Goal: Transaction & Acquisition: Download file/media

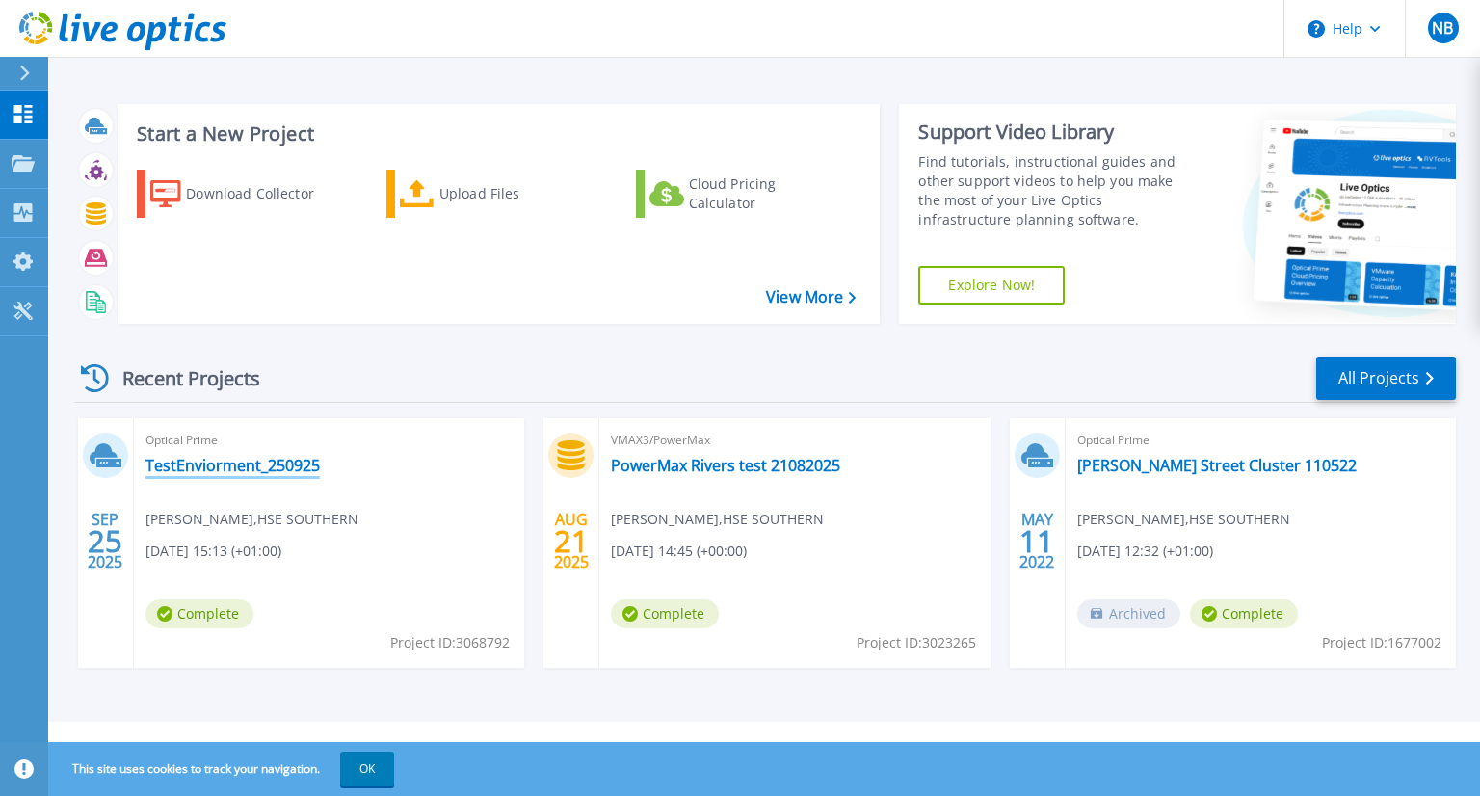
click at [245, 465] on link "TestEnviorment_250925" at bounding box center [233, 465] width 174 height 19
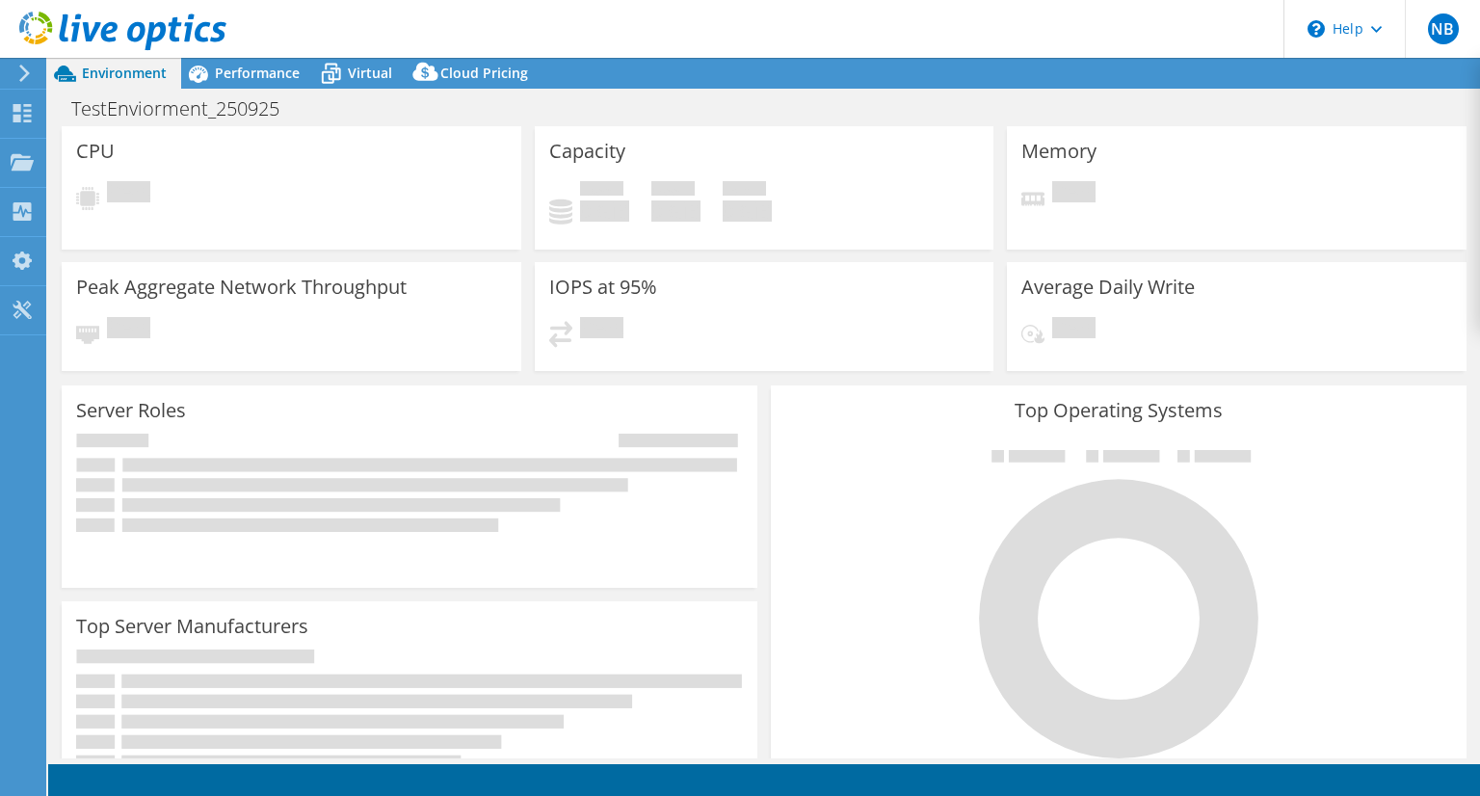
select select "USD"
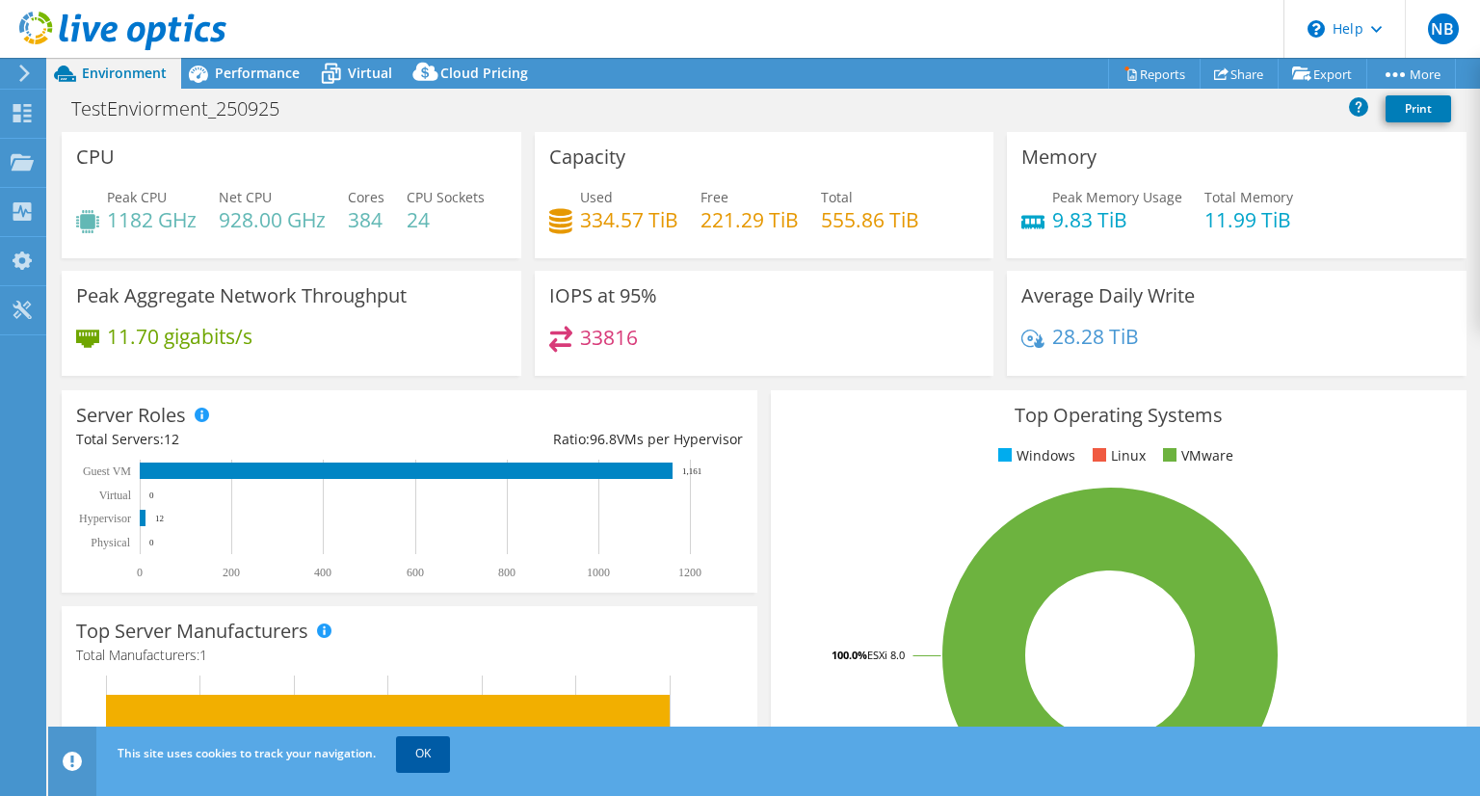
click at [433, 755] on link "OK" at bounding box center [423, 753] width 54 height 35
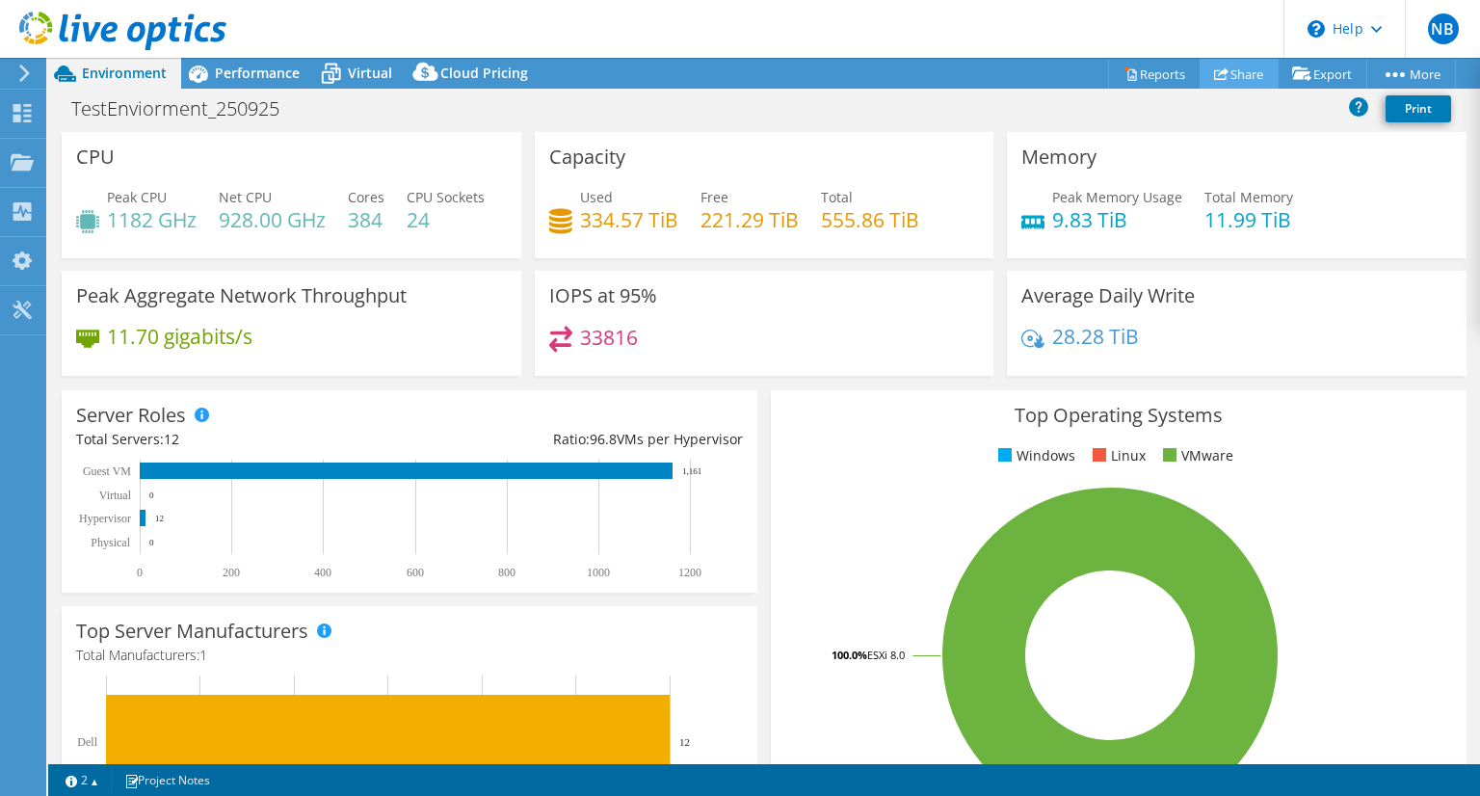
click at [1254, 76] on link "Share" at bounding box center [1239, 74] width 79 height 30
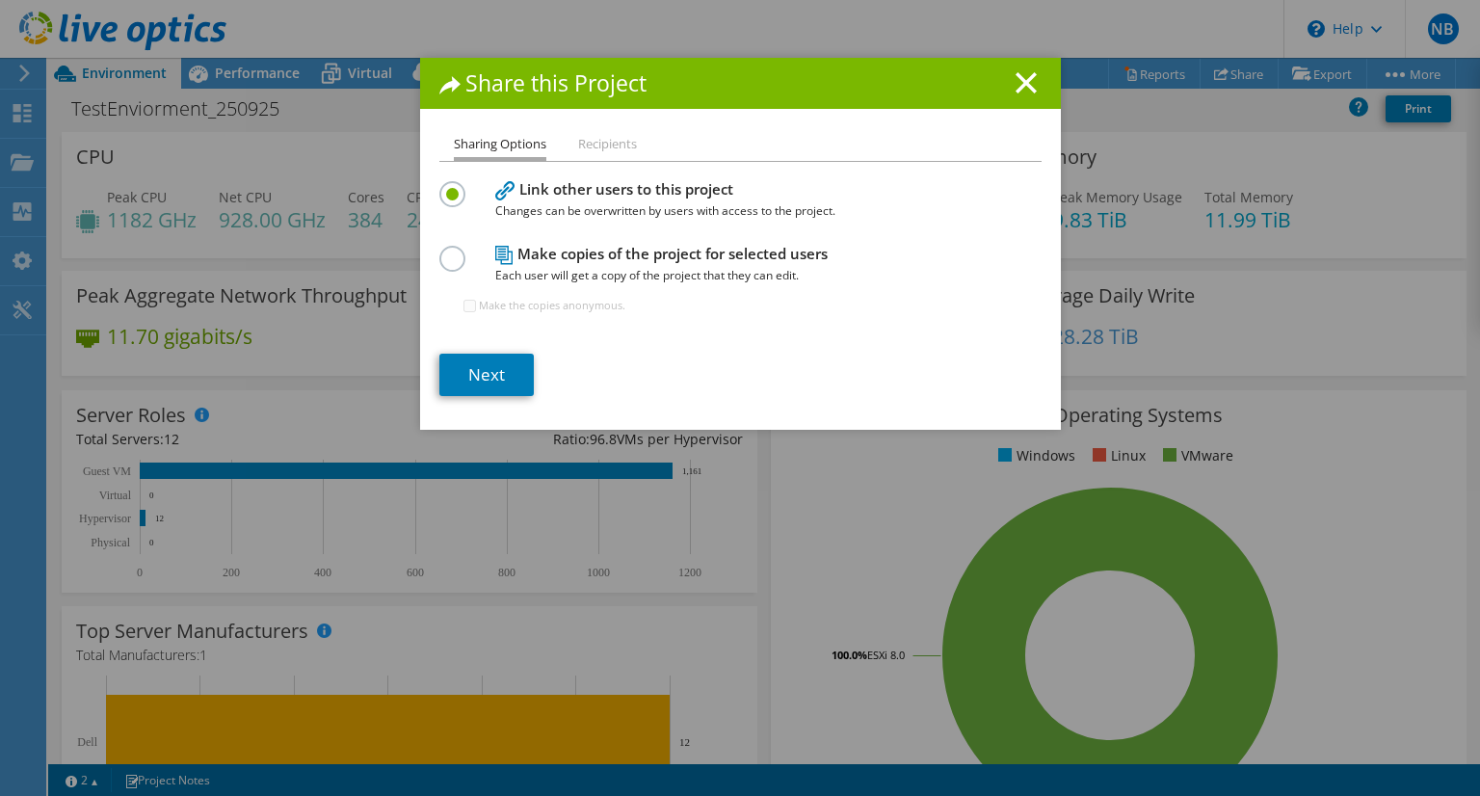
click at [443, 251] on label at bounding box center [456, 248] width 34 height 5
click at [0, 0] on input "radio" at bounding box center [0, 0] width 0 height 0
click at [486, 368] on link "Next" at bounding box center [486, 375] width 94 height 42
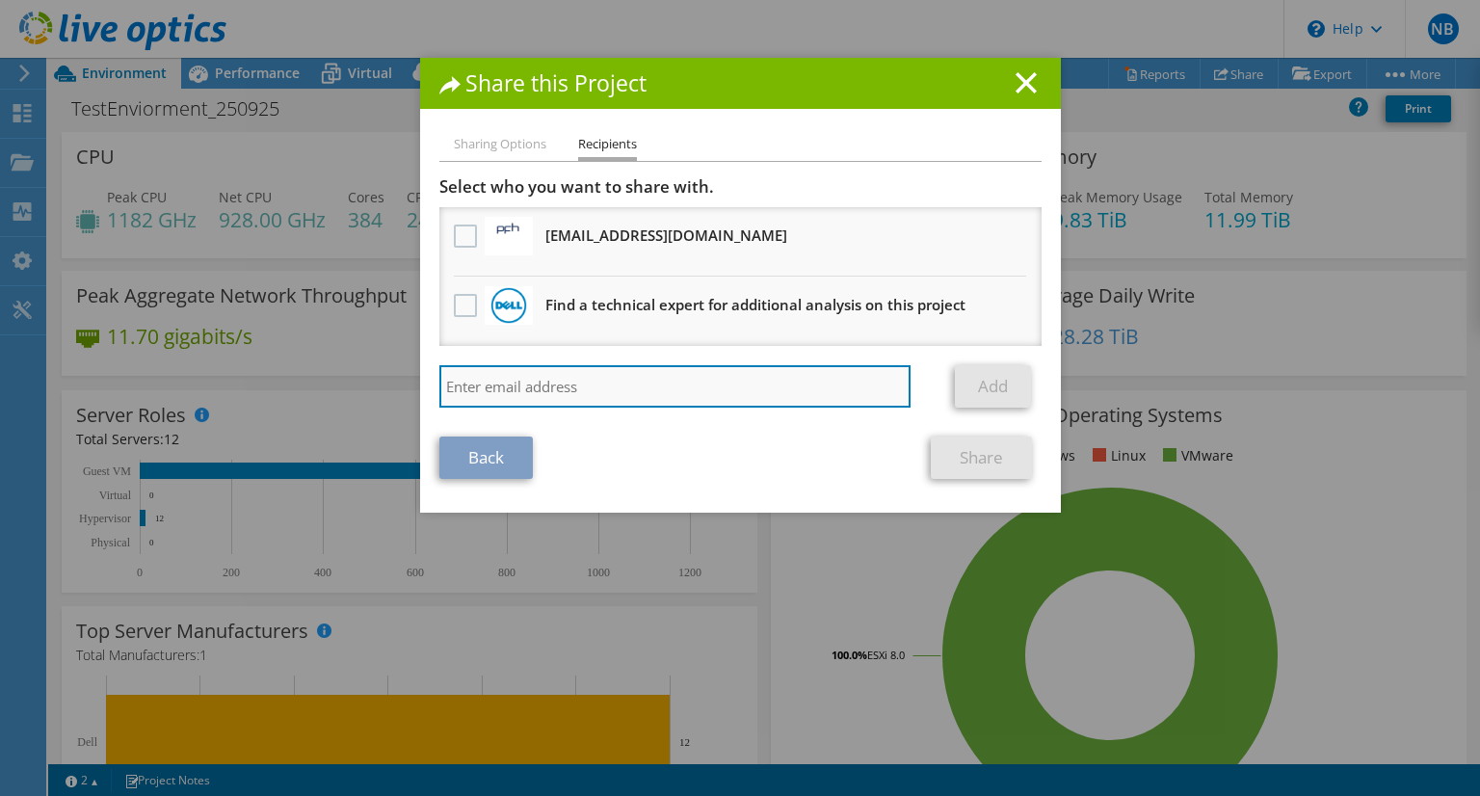
click at [520, 384] on input "search" at bounding box center [675, 386] width 472 height 42
paste input "[PERSON_NAME][EMAIL_ADDRESS][DOMAIN_NAME]"
type input "[PERSON_NAME][EMAIL_ADDRESS][DOMAIN_NAME]"
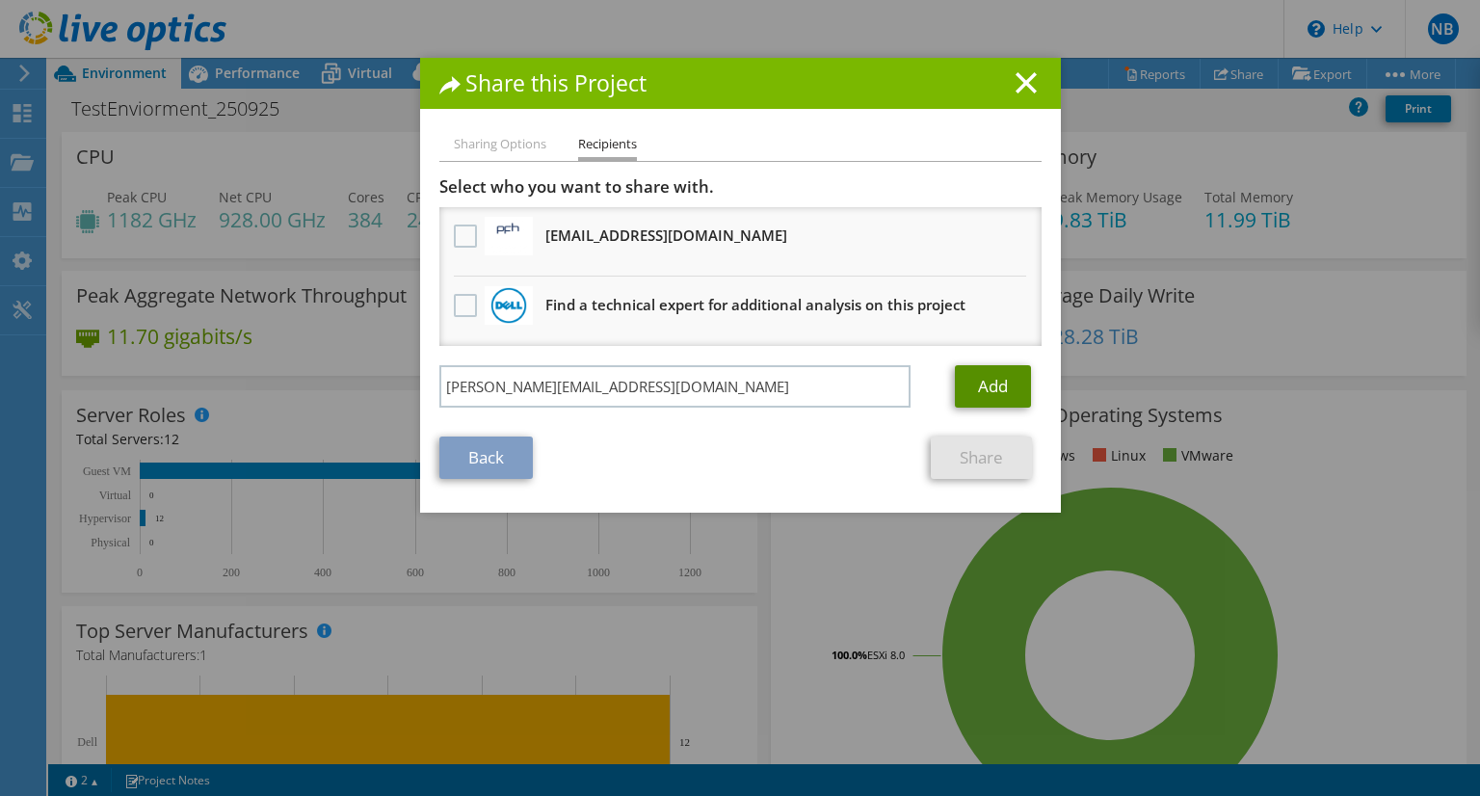
click at [986, 387] on link "Add" at bounding box center [993, 386] width 76 height 42
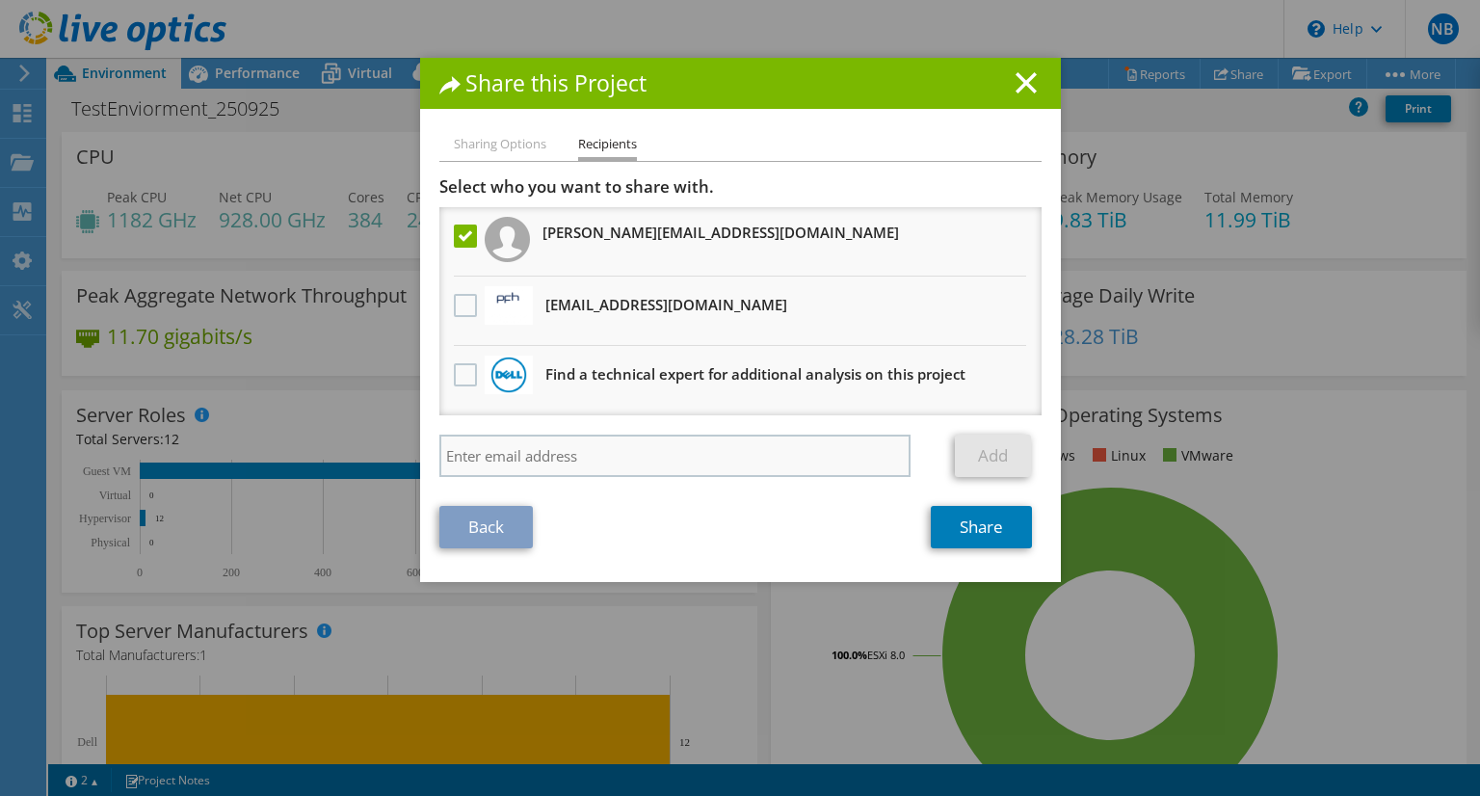
drag, startPoint x: 613, startPoint y: 515, endPoint x: 607, endPoint y: 464, distance: 51.4
click at [613, 515] on div "Back Share" at bounding box center [740, 527] width 602 height 42
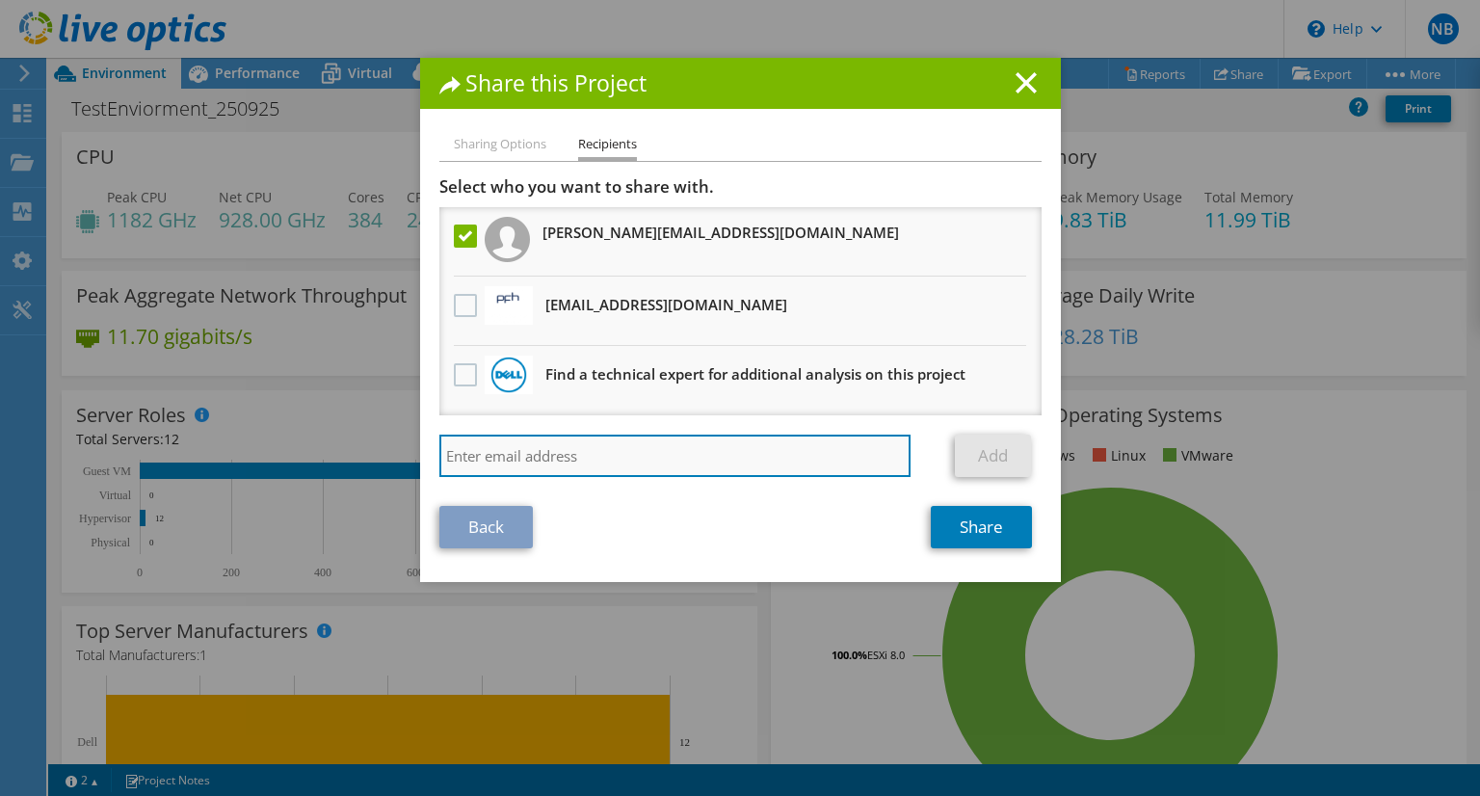
click at [610, 457] on input "search" at bounding box center [675, 456] width 472 height 42
paste input "[EMAIL_ADDRESS][PERSON_NAME][DOMAIN_NAME]"
type input "[EMAIL_ADDRESS][PERSON_NAME][DOMAIN_NAME]"
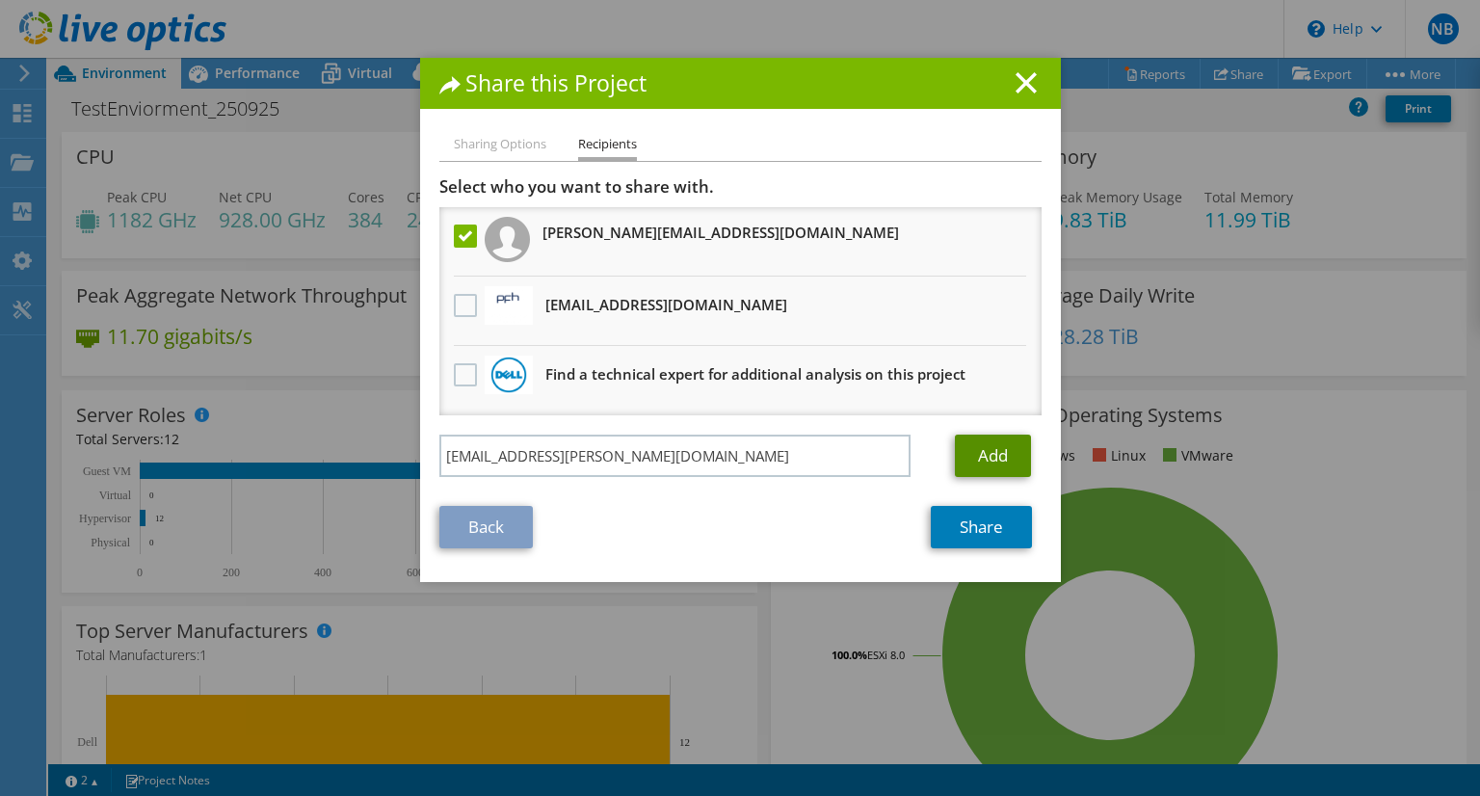
click at [985, 452] on link "Add" at bounding box center [993, 456] width 76 height 42
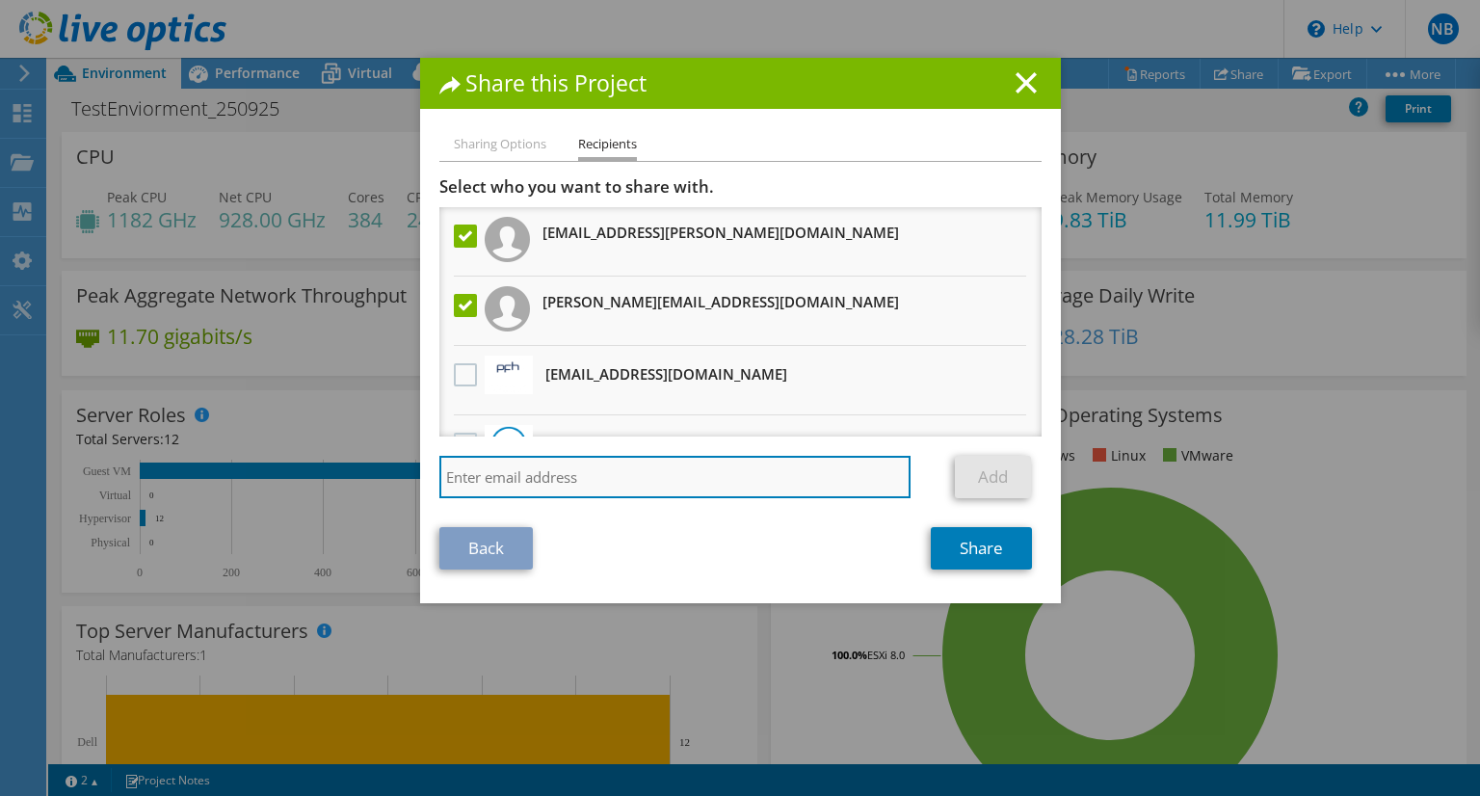
click at [711, 478] on input "search" at bounding box center [675, 477] width 472 height 42
type input "[EMAIL_ADDRESS][PERSON_NAME][DOMAIN_NAME]"
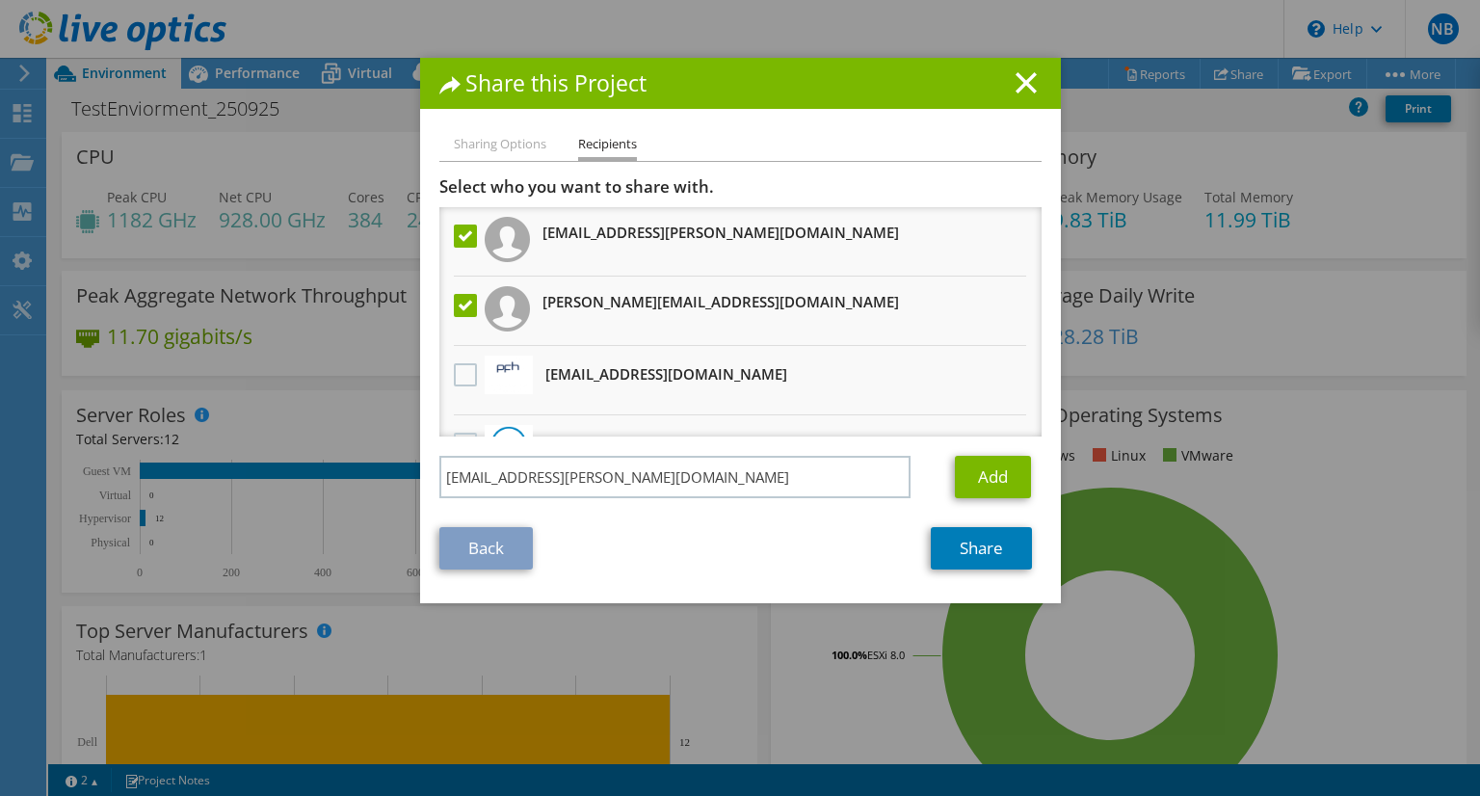
click at [685, 531] on div "Back Share" at bounding box center [740, 548] width 602 height 42
click at [982, 486] on link "Add" at bounding box center [993, 477] width 76 height 42
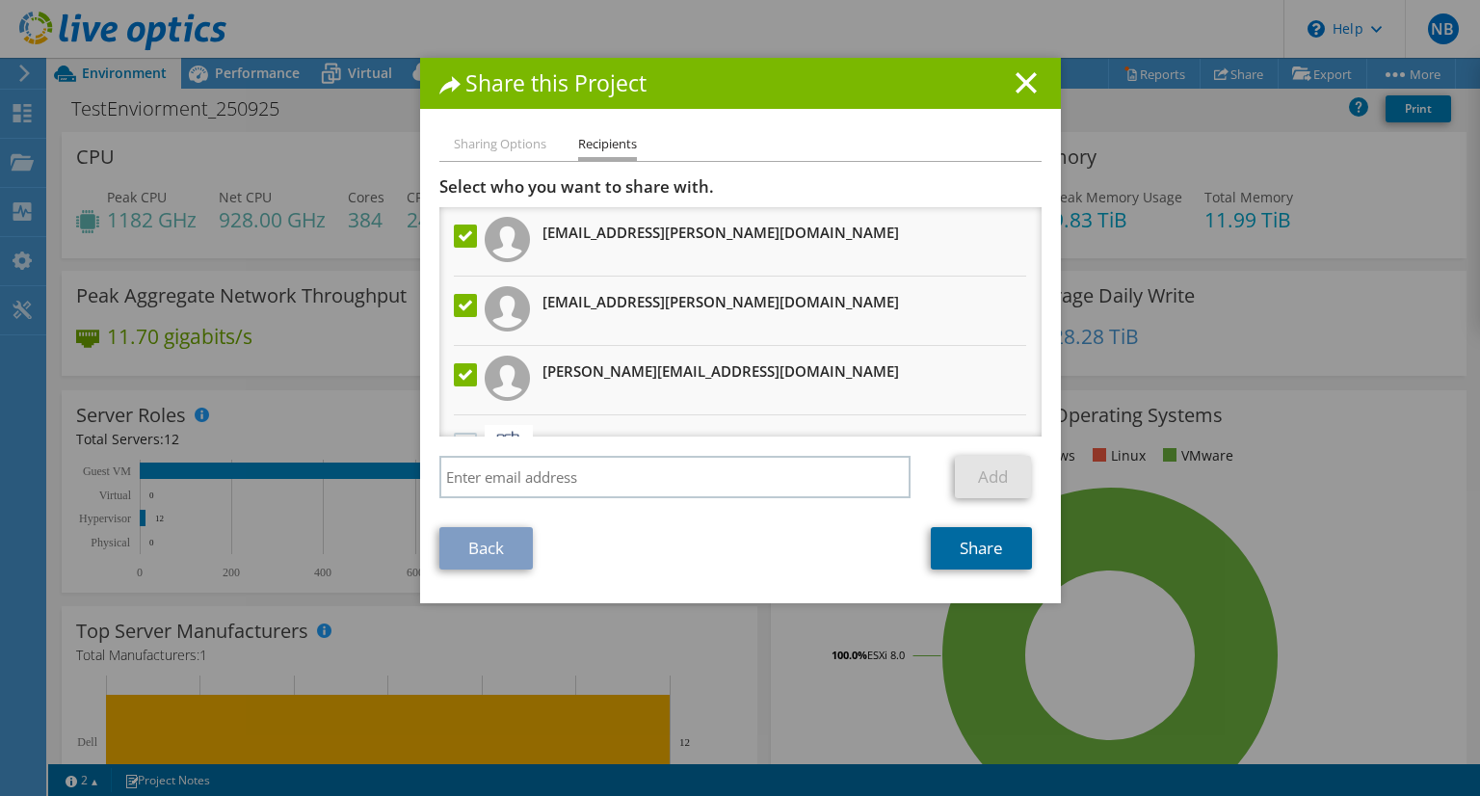
click at [980, 548] on link "Share" at bounding box center [981, 548] width 101 height 42
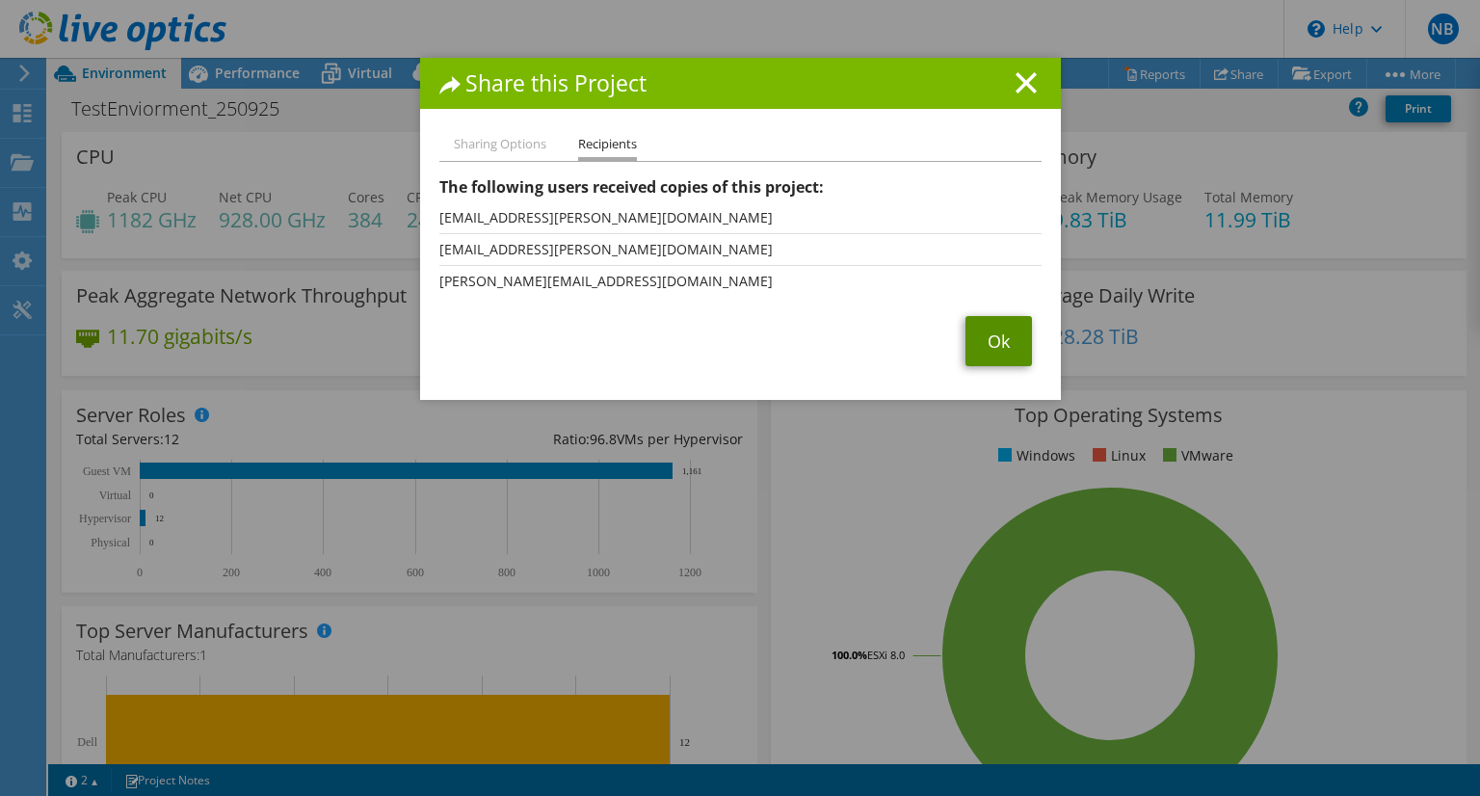
click at [991, 339] on link "Ok" at bounding box center [999, 341] width 66 height 50
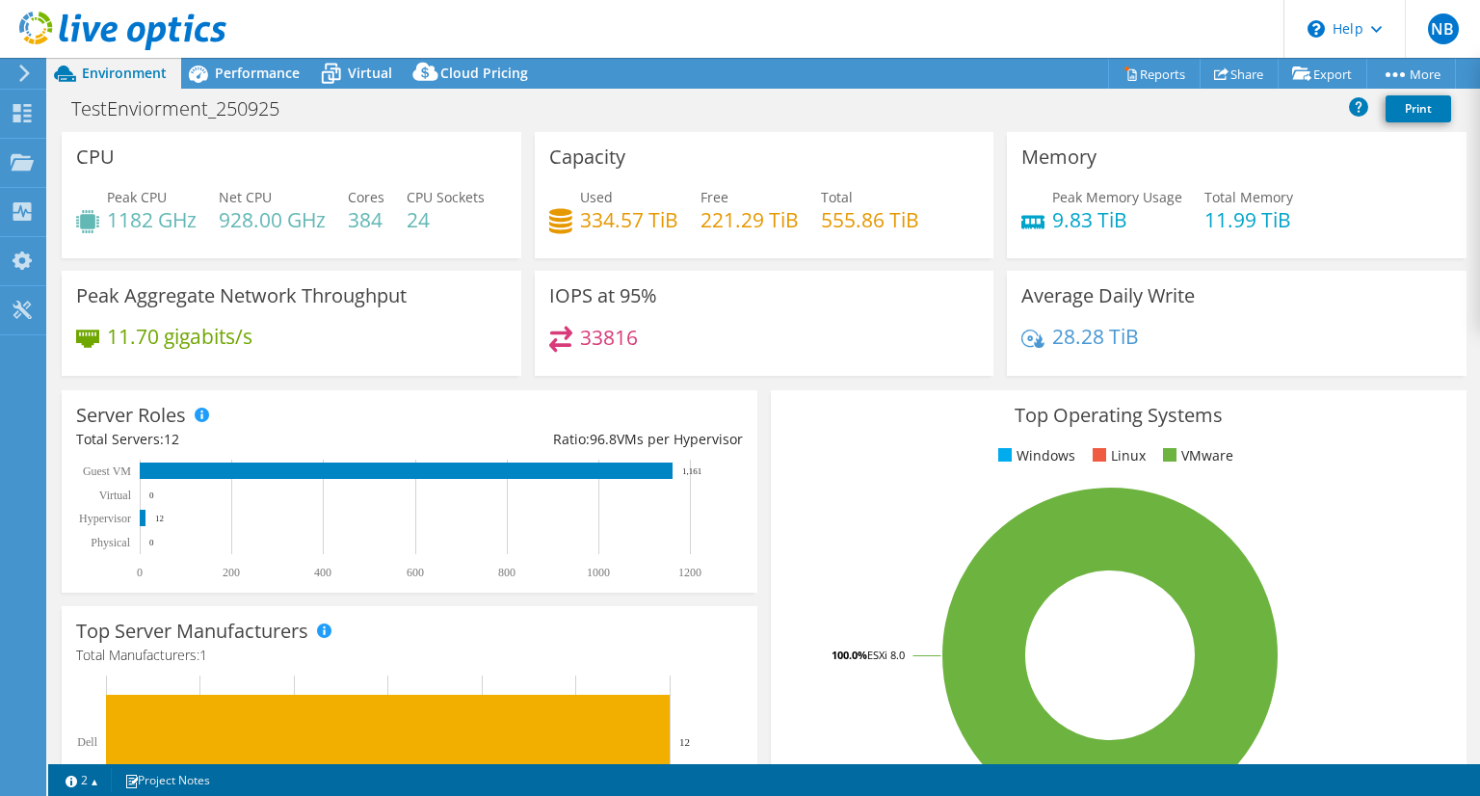
click at [605, 32] on header "NB End User [PERSON_NAME] [EMAIL_ADDRESS][PERSON_NAME][DOMAIN_NAME] HSE SOUTHER…" at bounding box center [740, 29] width 1480 height 58
drag, startPoint x: 540, startPoint y: 27, endPoint x: 563, endPoint y: 20, distance: 24.1
click at [540, 27] on header "NB End User [PERSON_NAME] [EMAIL_ADDRESS][PERSON_NAME][DOMAIN_NAME] HSE SOUTHER…" at bounding box center [740, 29] width 1480 height 58
drag, startPoint x: 439, startPoint y: 679, endPoint x: 567, endPoint y: 679, distance: 127.2
click at [439, 679] on div "Top Server Manufacturers Manufacturers are shown for physical servers and hyper…" at bounding box center [410, 729] width 696 height 246
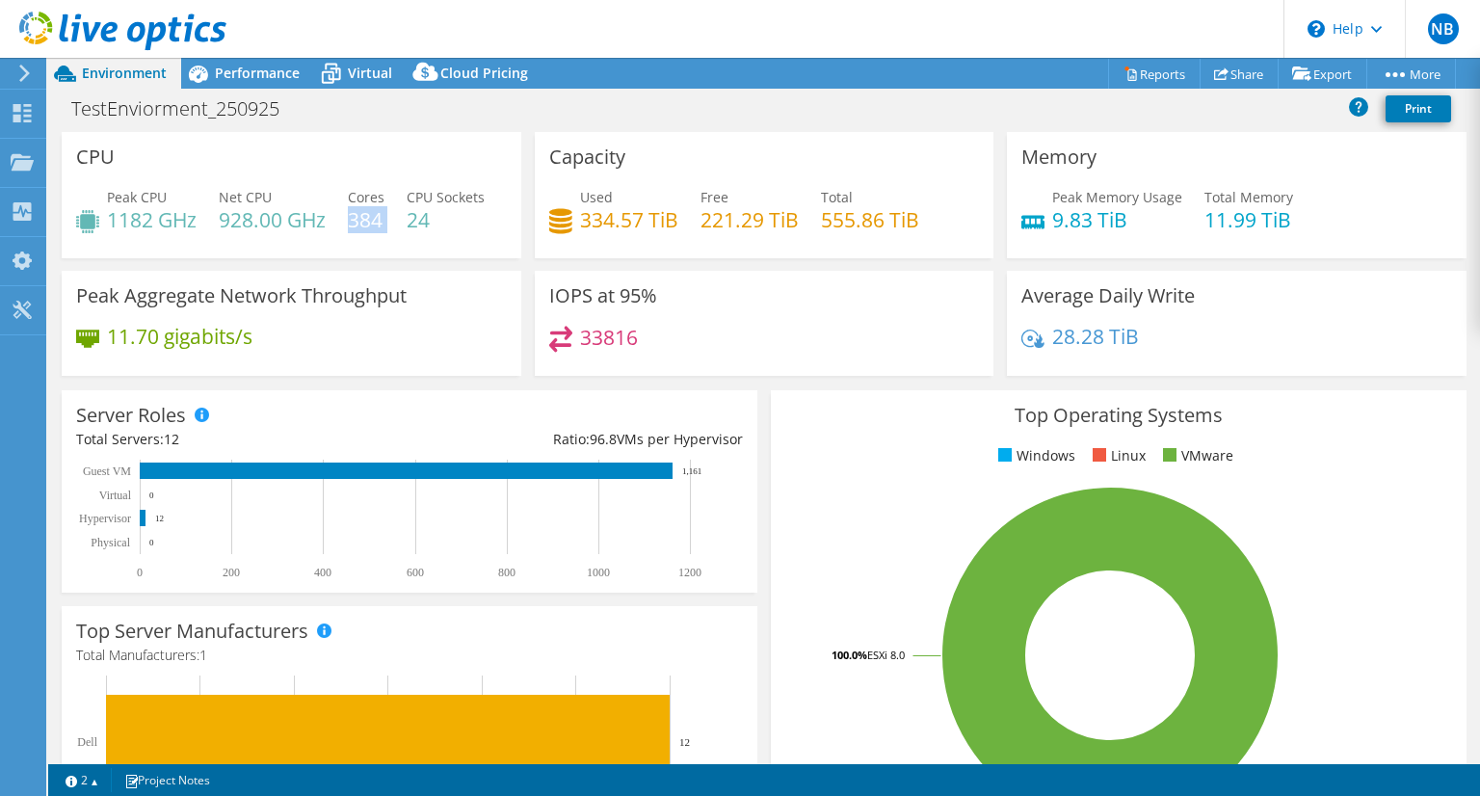
drag, startPoint x: 351, startPoint y: 217, endPoint x: 426, endPoint y: 222, distance: 75.3
click at [426, 222] on div "Peak CPU 1182 GHz Net CPU 928.00 GHz Cores 384 CPU Sockets 24" at bounding box center [291, 218] width 431 height 63
drag, startPoint x: 697, startPoint y: 218, endPoint x: 794, endPoint y: 221, distance: 97.4
click at [794, 221] on div "Used 334.57 TiB Free 221.29 TiB Total 555.86 TiB" at bounding box center [764, 218] width 431 height 63
drag, startPoint x: 1127, startPoint y: 224, endPoint x: 1044, endPoint y: 226, distance: 83.9
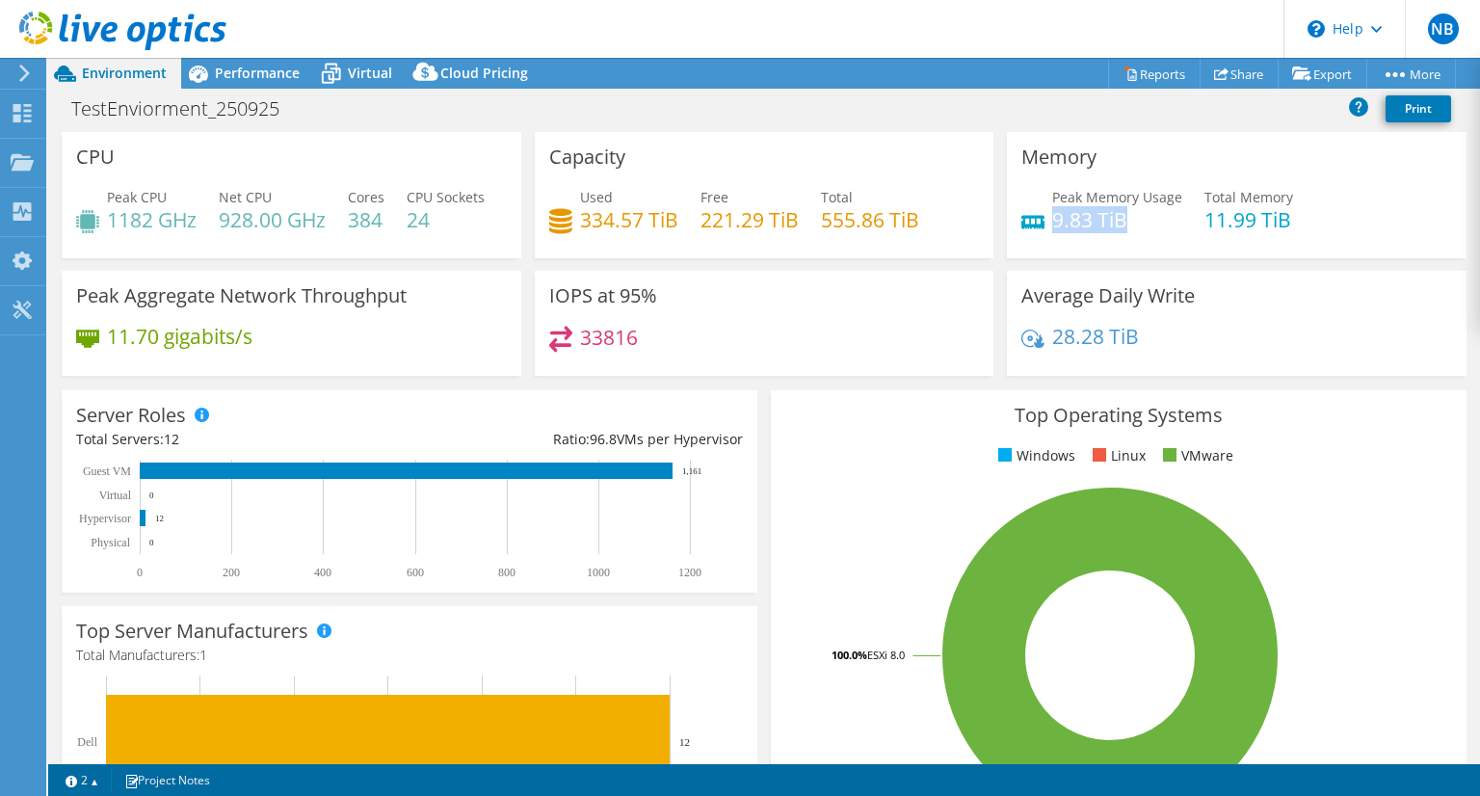
click at [1052, 226] on h4 "9.83 TiB" at bounding box center [1117, 219] width 130 height 21
drag, startPoint x: 1196, startPoint y: 221, endPoint x: 1280, endPoint y: 219, distance: 83.9
click at [1280, 219] on h4 "11.99 TiB" at bounding box center [1249, 219] width 89 height 21
click at [1330, 217] on div "Peak Memory Usage 9.83 TiB Total Memory 11.99 TiB" at bounding box center [1236, 218] width 431 height 63
click at [1281, 223] on div "Peak Memory Usage 9.83 TiB Total Memory 11.99 TiB" at bounding box center [1236, 218] width 431 height 63
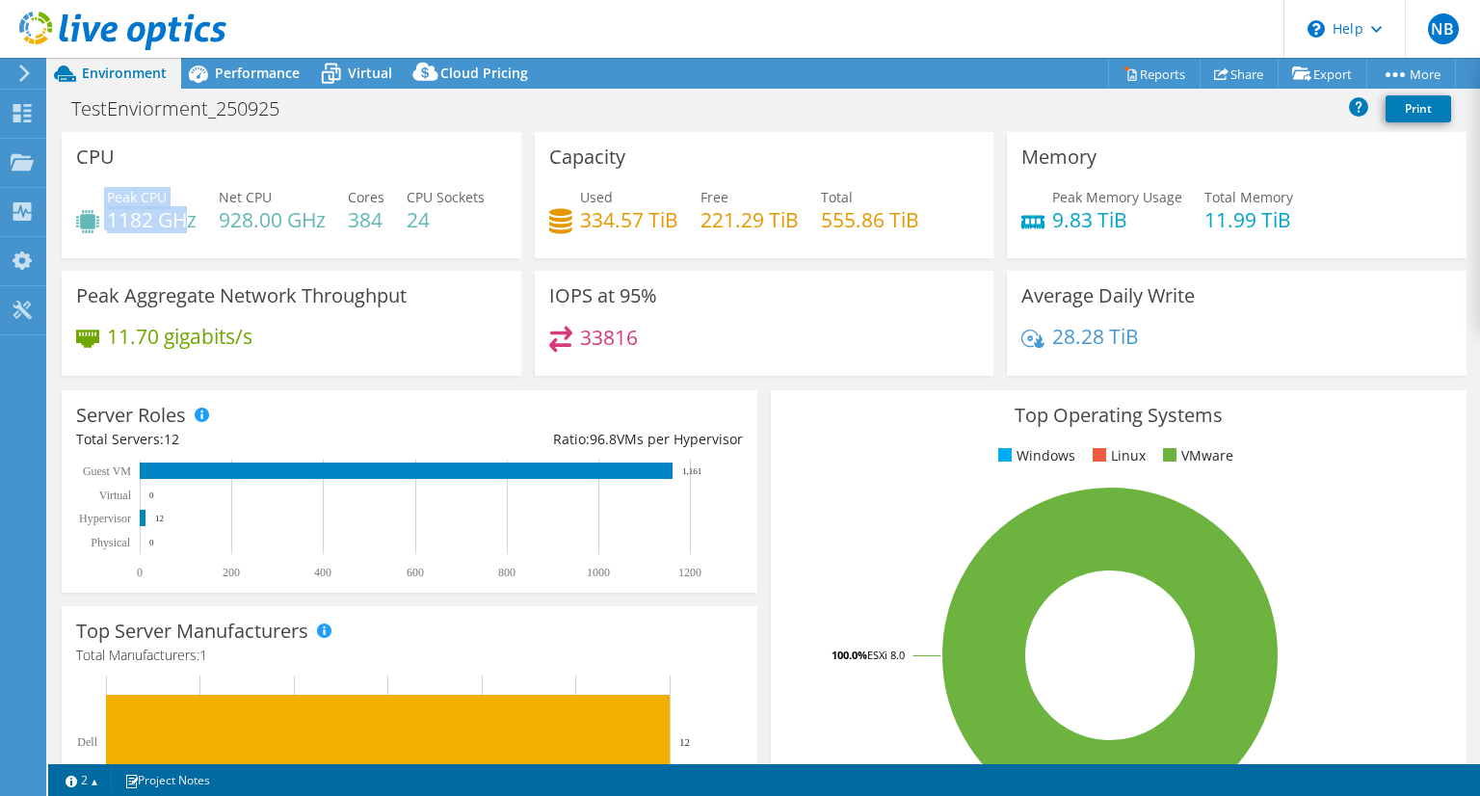
drag, startPoint x: 189, startPoint y: 224, endPoint x: 154, endPoint y: 258, distance: 49.1
click at [100, 225] on div "Peak CPU 1182 GHz" at bounding box center [136, 208] width 120 height 43
click at [191, 250] on div "Peak CPU 1182 GHz Net CPU 928.00 GHz Cores 384 CPU Sockets 24" at bounding box center [291, 218] width 431 height 63
drag, startPoint x: 152, startPoint y: 228, endPoint x: 112, endPoint y: 221, distance: 41.2
click at [112, 221] on h4 "1182 GHz" at bounding box center [152, 219] width 90 height 21
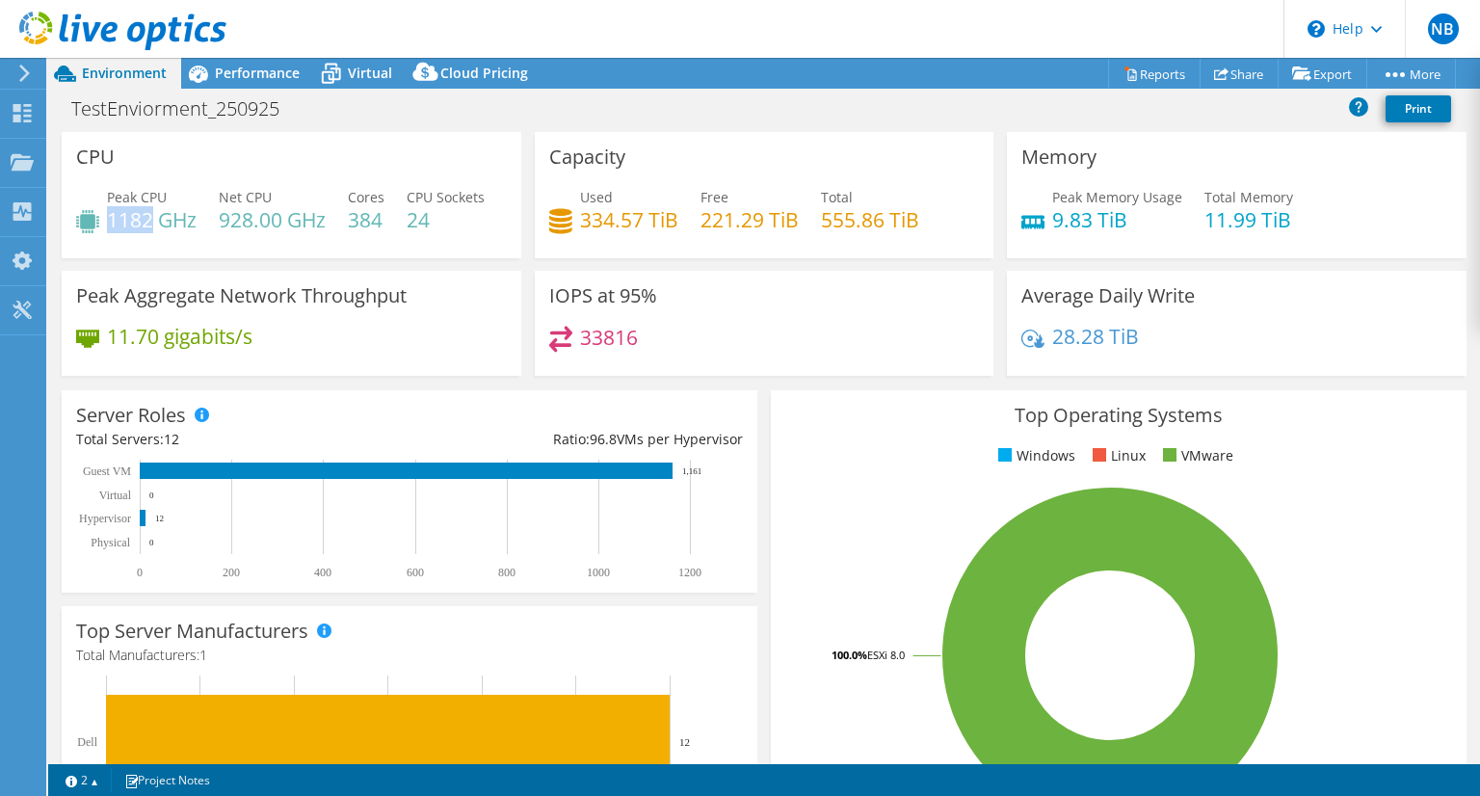
click at [151, 221] on h4 "1182 GHz" at bounding box center [152, 219] width 90 height 21
drag, startPoint x: 151, startPoint y: 220, endPoint x: 107, endPoint y: 219, distance: 44.3
click at [107, 219] on h4 "1182 GHz" at bounding box center [152, 219] width 90 height 21
click at [200, 250] on div "Peak CPU 1182 GHz Net CPU 928.00 GHz Cores 384 CPU Sockets 24" at bounding box center [291, 218] width 431 height 63
drag, startPoint x: 194, startPoint y: 226, endPoint x: 165, endPoint y: 224, distance: 29.1
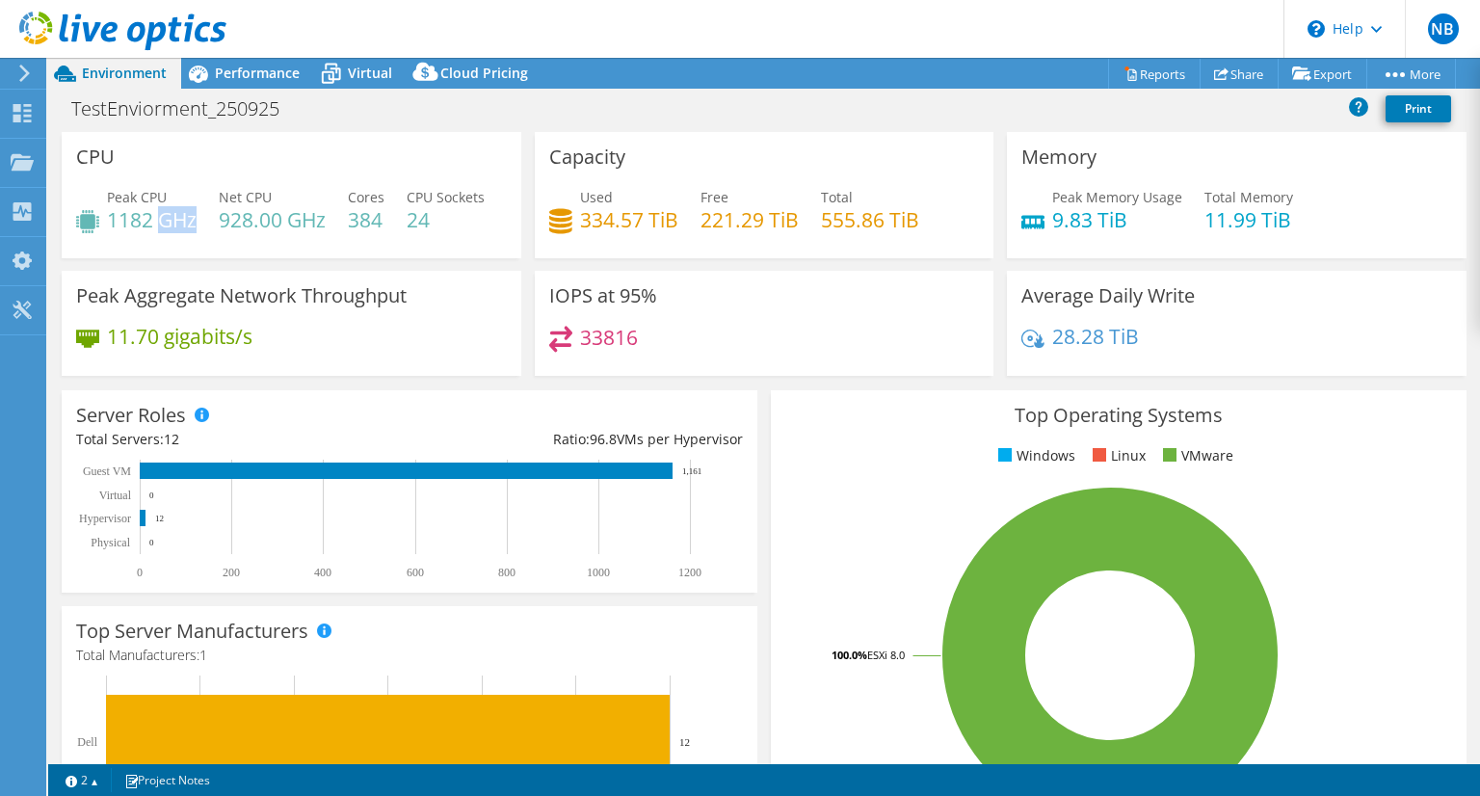
click at [165, 224] on h4 "1182 GHz" at bounding box center [152, 219] width 90 height 21
click at [257, 250] on div "Peak CPU 1182 GHz Net CPU 928.00 GHz Cores 384 CPU Sockets 24" at bounding box center [291, 218] width 431 height 63
click at [376, 78] on span "Virtual" at bounding box center [370, 73] width 44 height 18
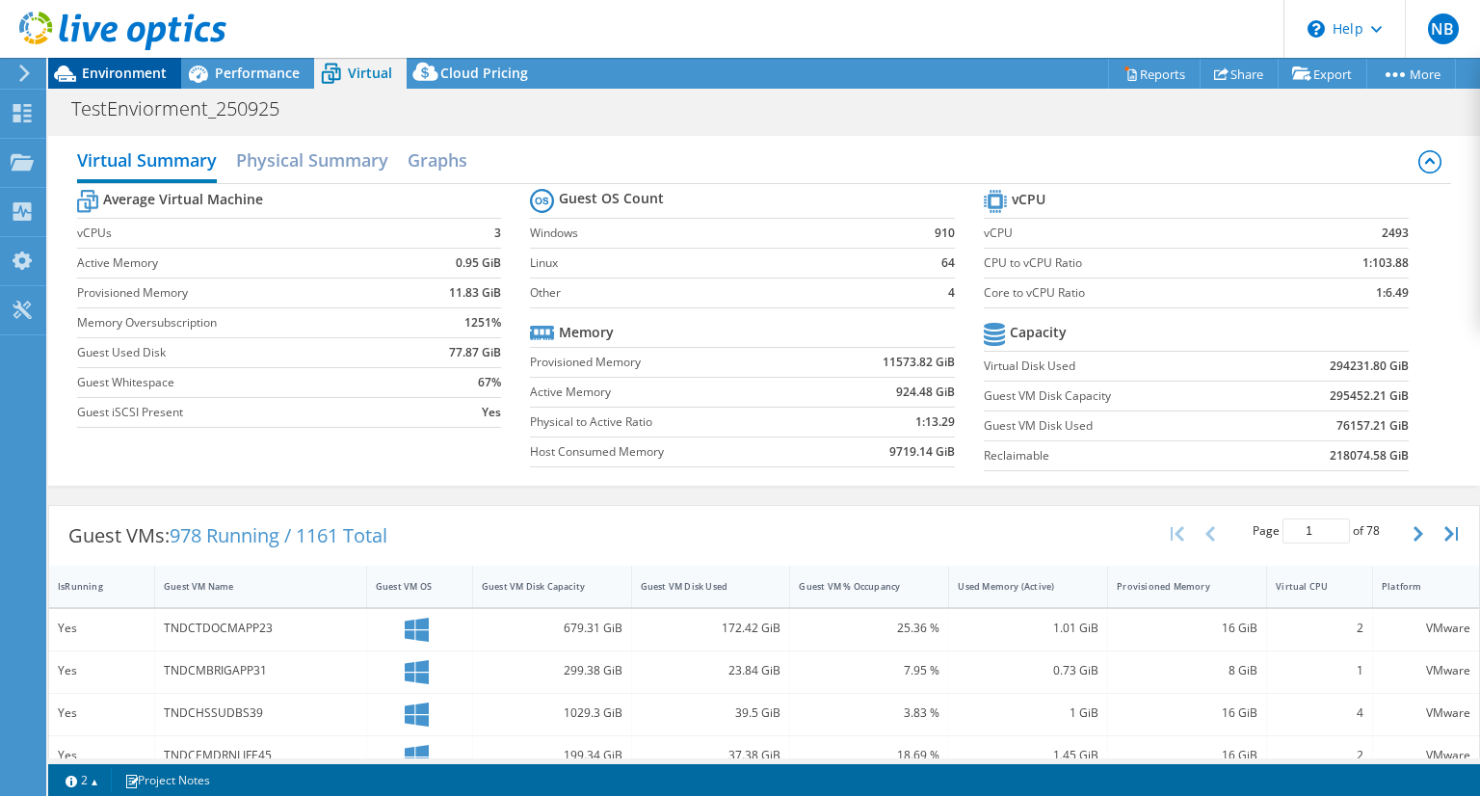
click at [112, 73] on span "Environment" at bounding box center [124, 73] width 85 height 18
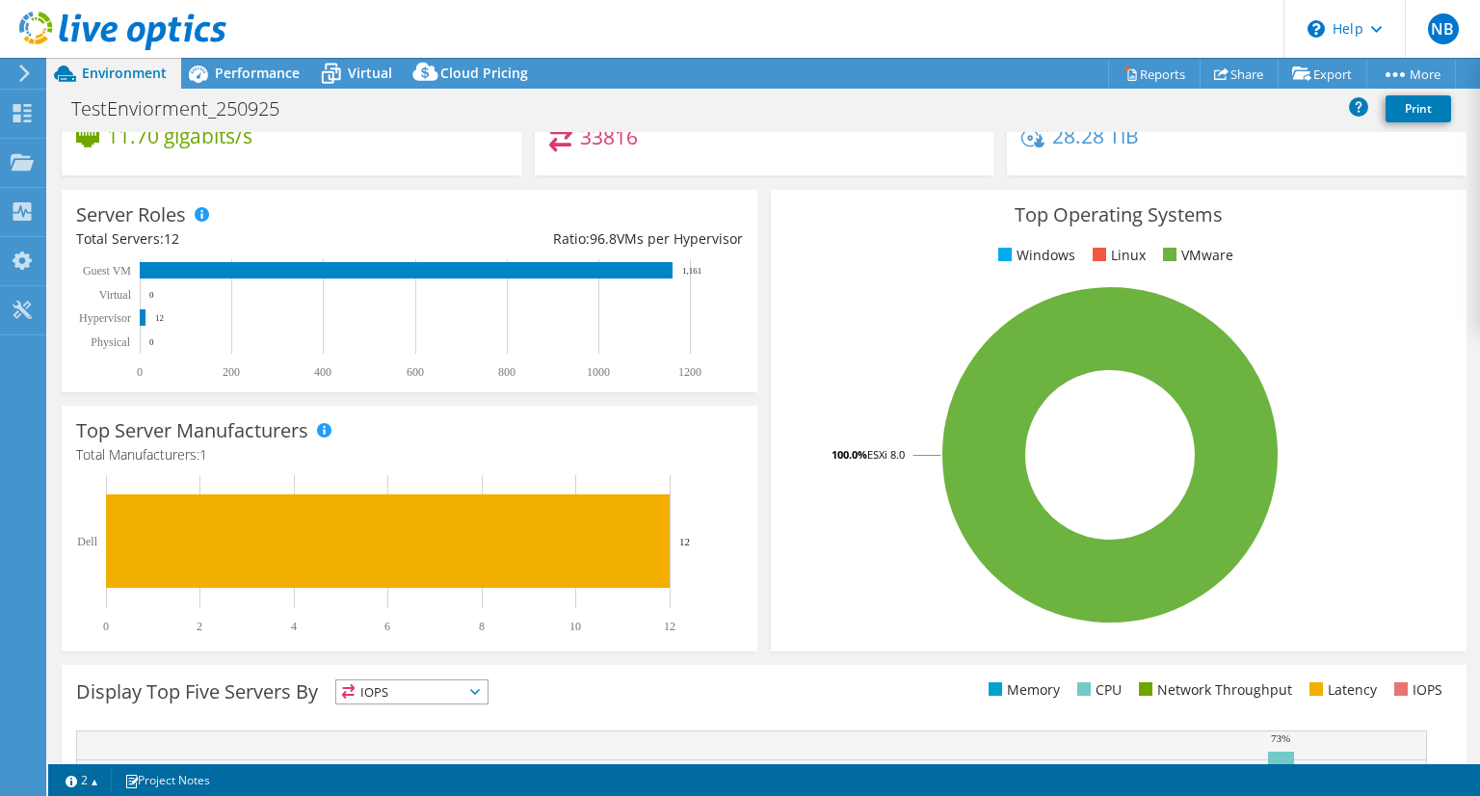
scroll to position [289, 0]
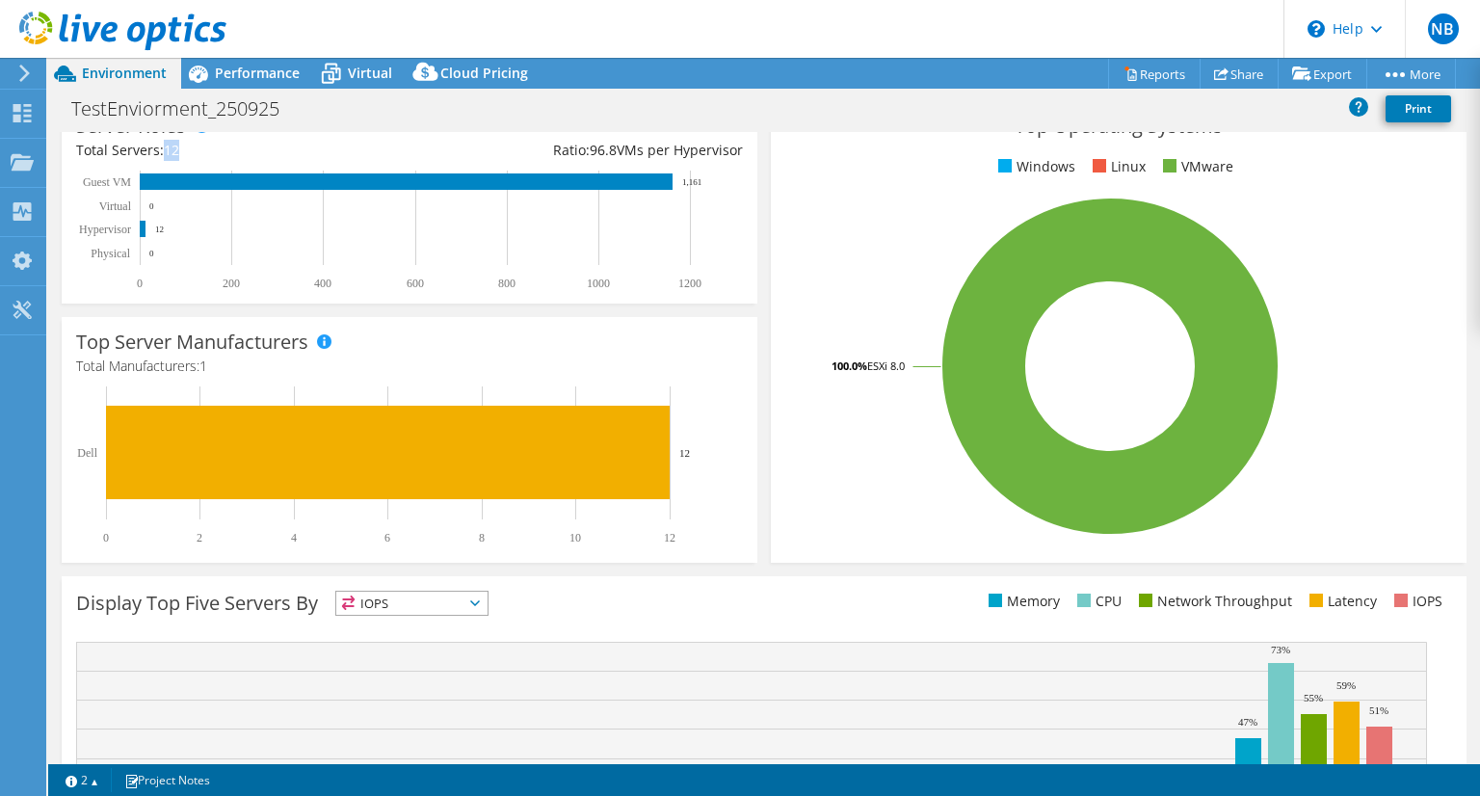
drag, startPoint x: 185, startPoint y: 198, endPoint x: 166, endPoint y: 205, distance: 20.8
click at [166, 161] on div "Total Servers: 12" at bounding box center [242, 150] width 333 height 21
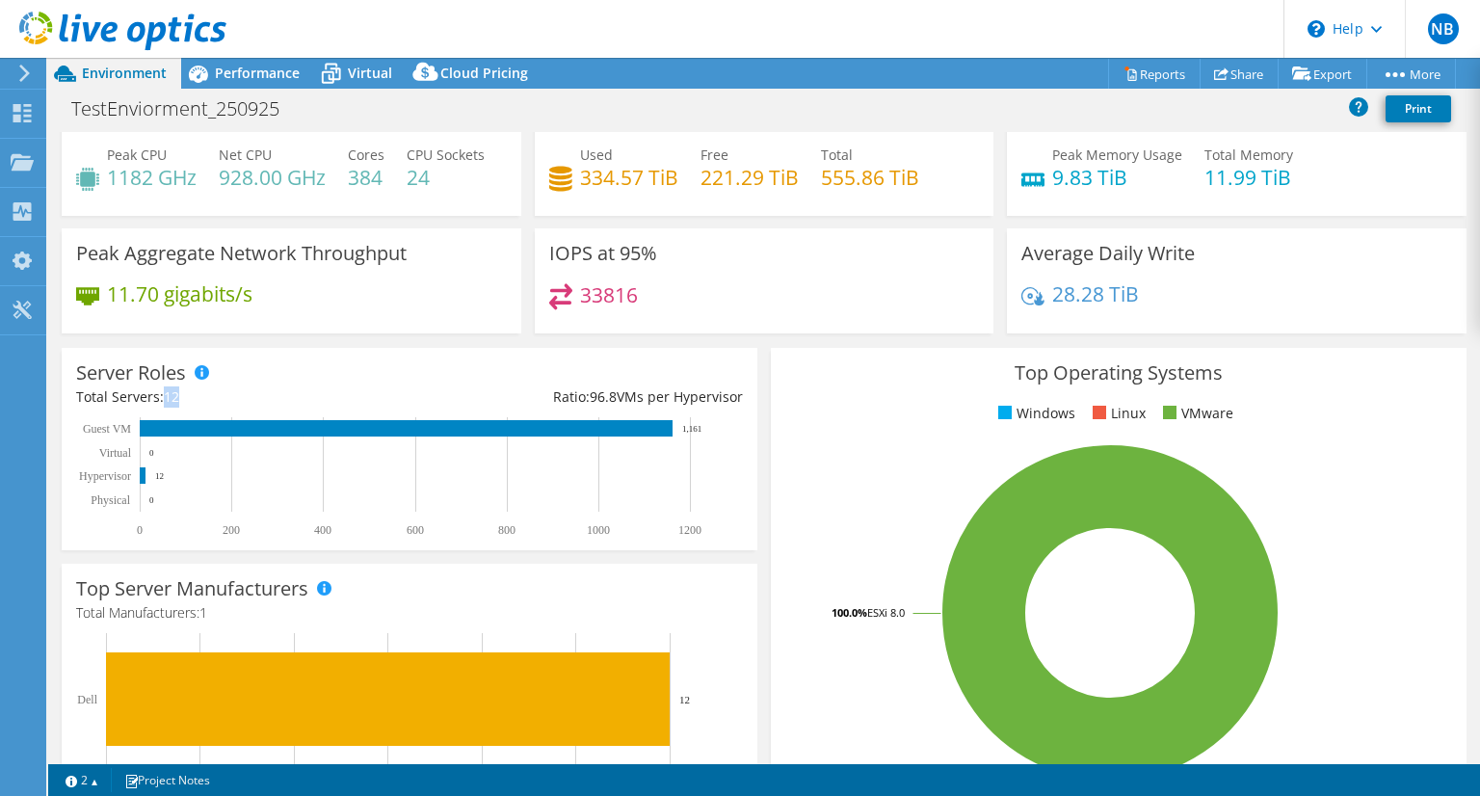
scroll to position [0, 0]
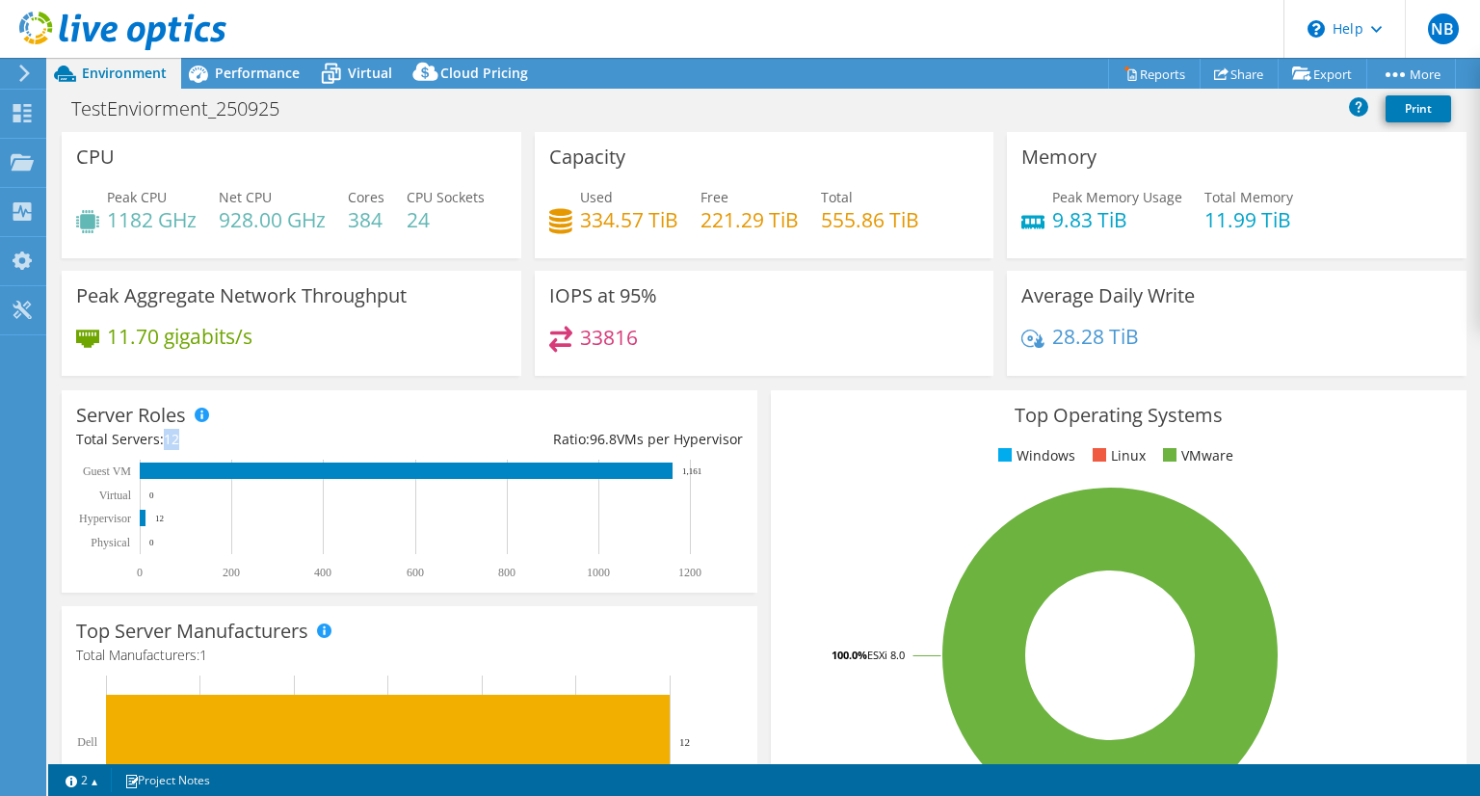
click at [478, 127] on div "TestEnviorment_250925 Print" at bounding box center [764, 111] width 1432 height 41
drag, startPoint x: 177, startPoint y: 490, endPoint x: 166, endPoint y: 492, distance: 11.7
click at [166, 448] on span "12" at bounding box center [171, 439] width 15 height 18
click at [595, 32] on header "NB End User [PERSON_NAME] [EMAIL_ADDRESS][PERSON_NAME][DOMAIN_NAME] HSE SOUTHER…" at bounding box center [740, 29] width 1480 height 58
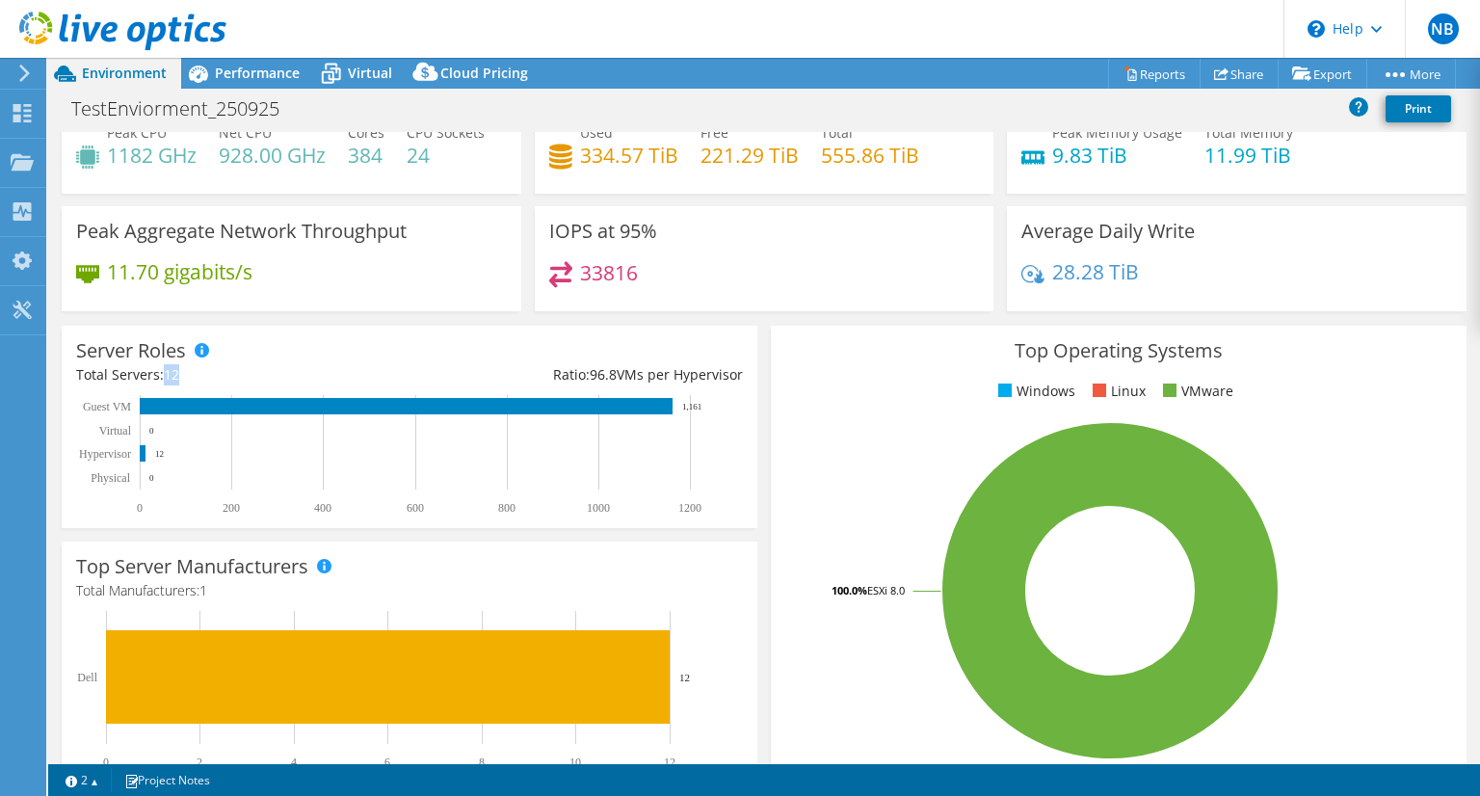
scroll to position [96, 0]
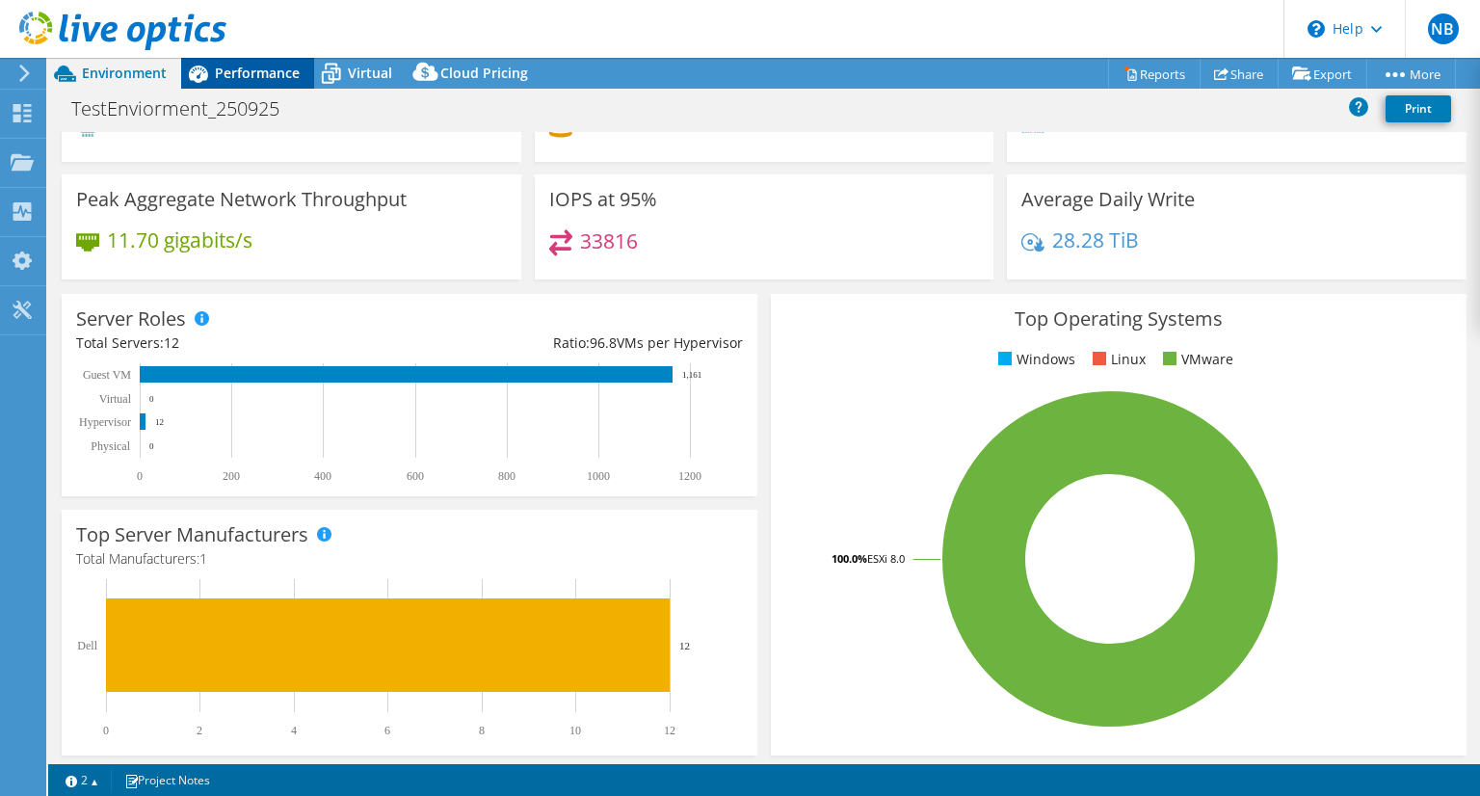
click at [269, 74] on span "Performance" at bounding box center [257, 73] width 85 height 18
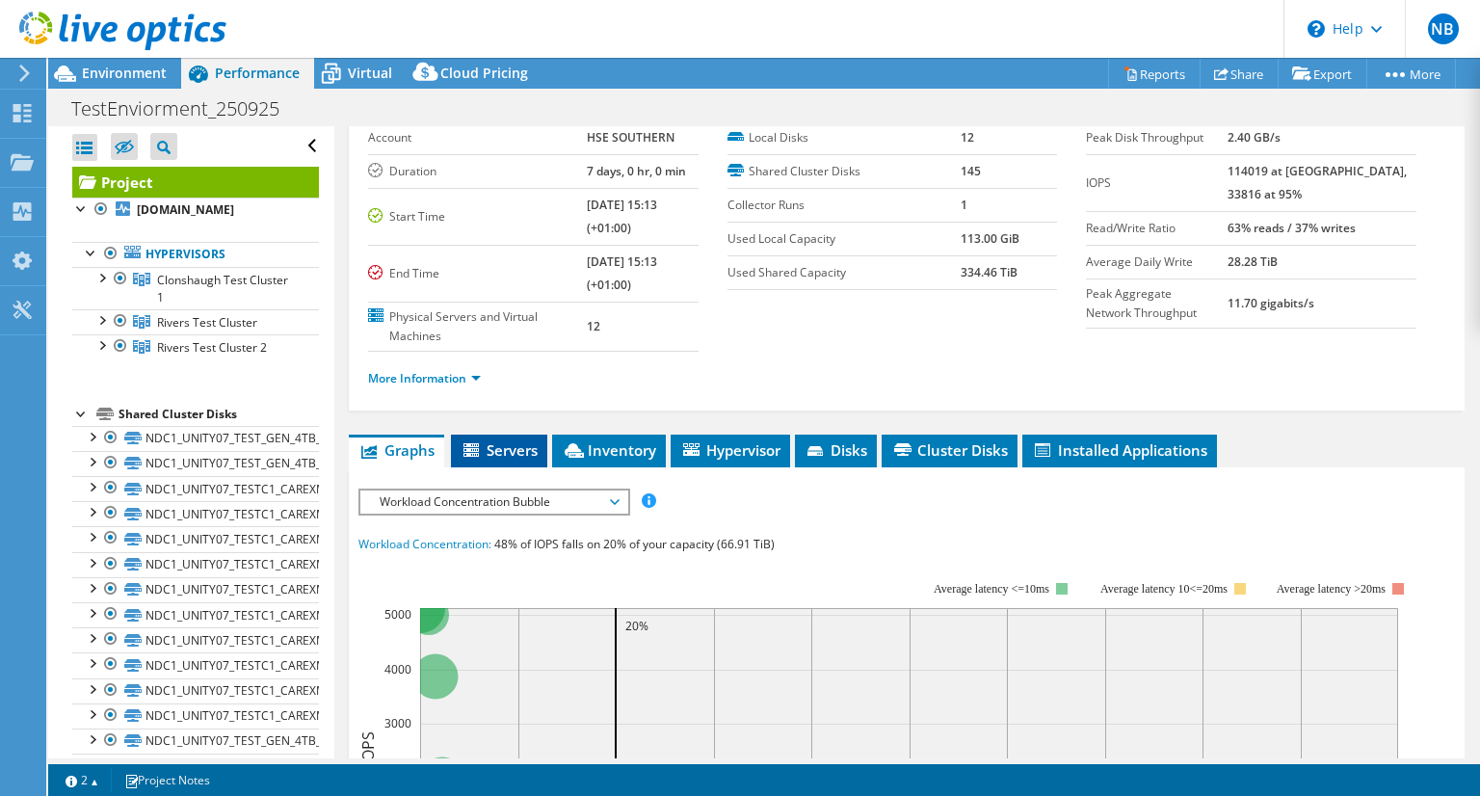
click at [515, 444] on span "Servers" at bounding box center [499, 449] width 77 height 19
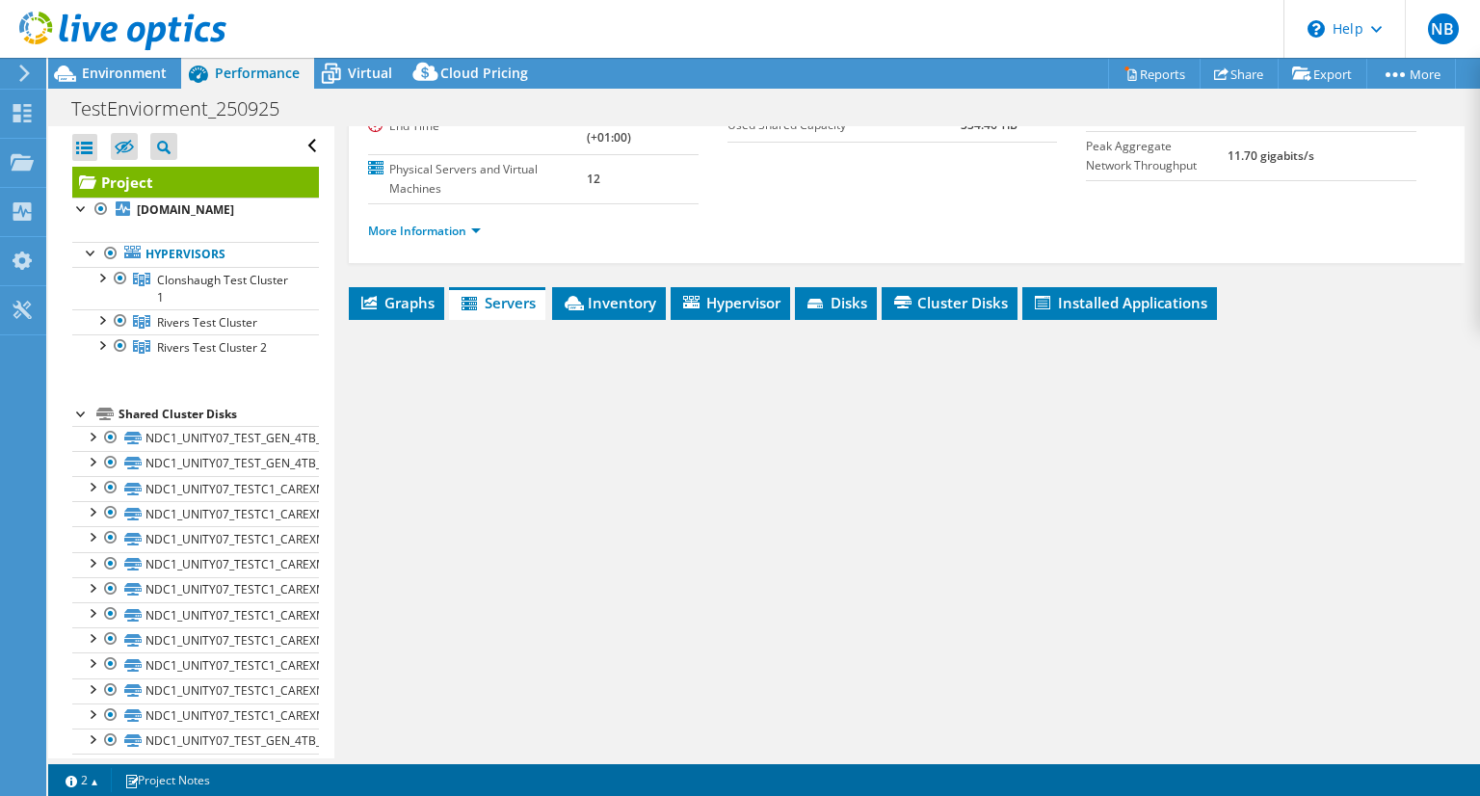
scroll to position [285, 0]
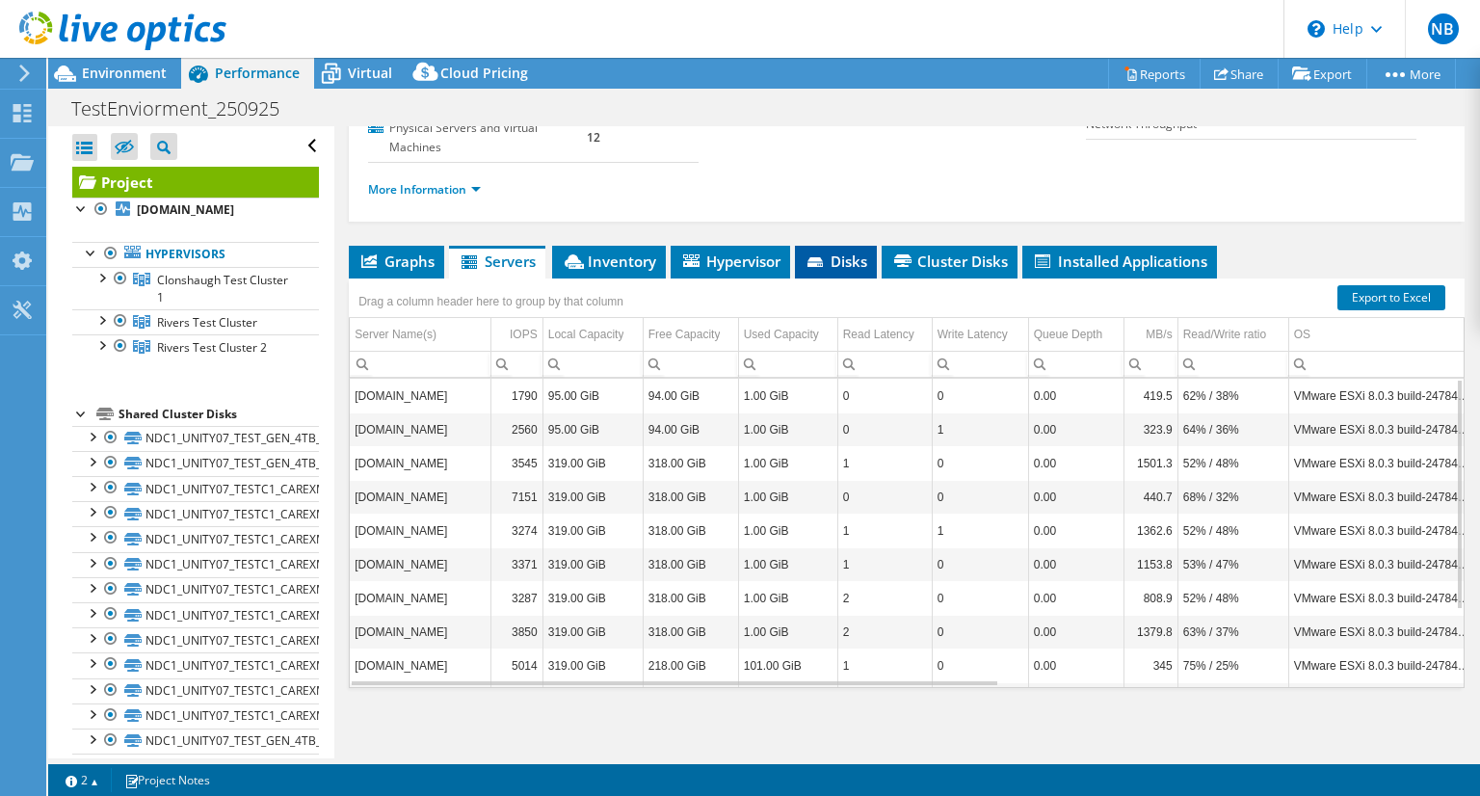
click at [861, 257] on span "Disks" at bounding box center [836, 261] width 63 height 19
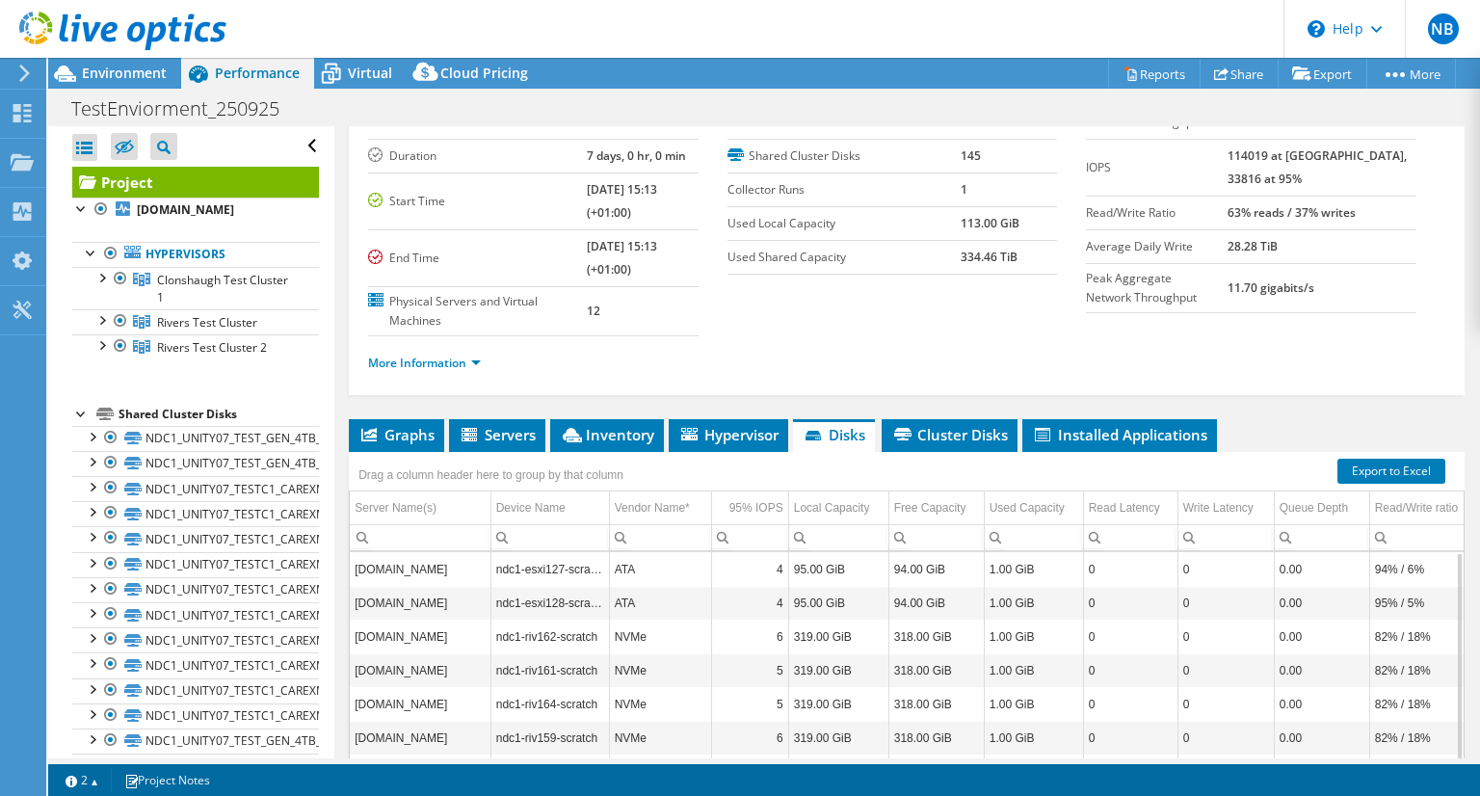
scroll to position [0, 0]
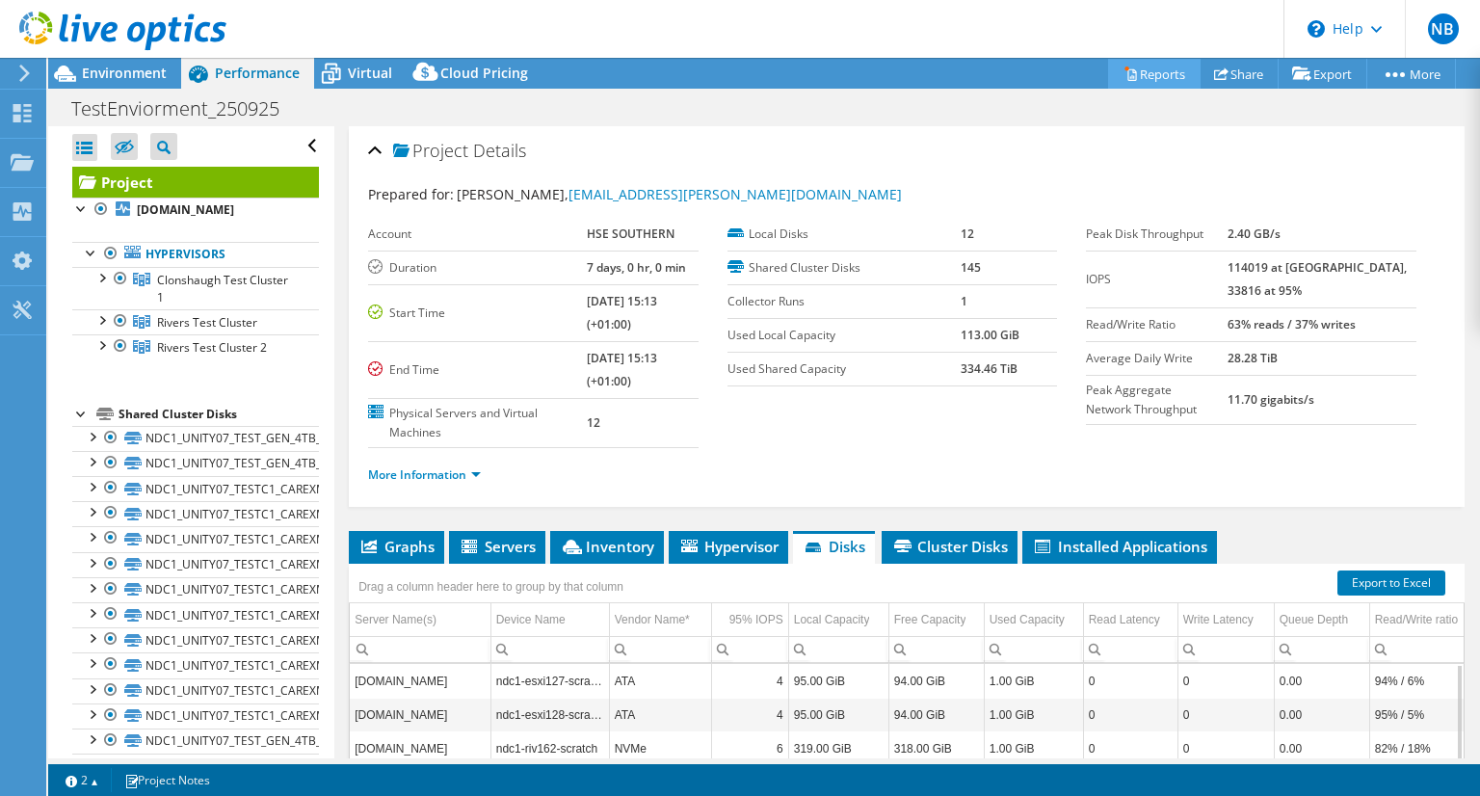
click at [1154, 76] on link "Reports" at bounding box center [1154, 74] width 93 height 30
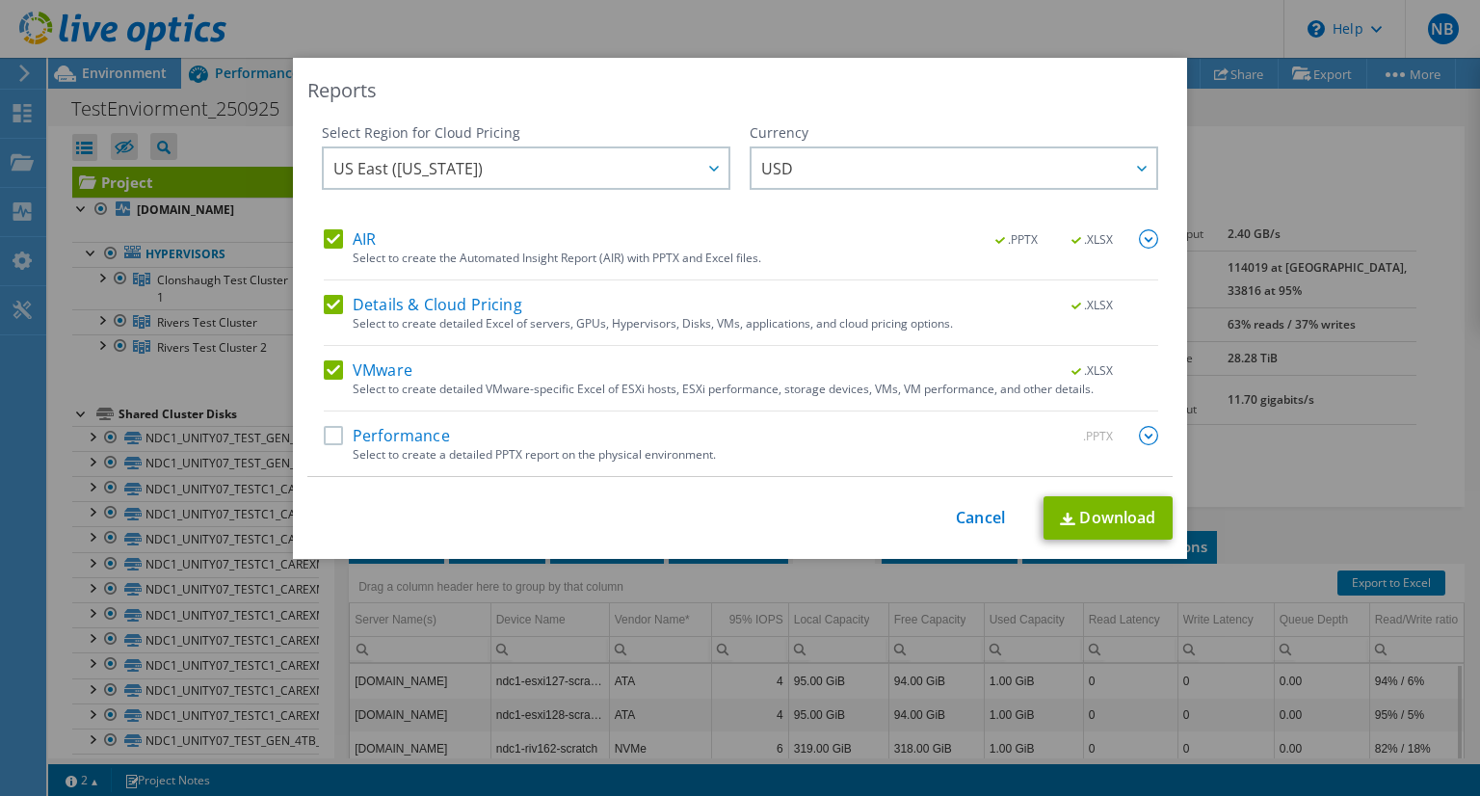
click at [331, 437] on label "Performance" at bounding box center [387, 435] width 126 height 19
click at [0, 0] on input "Performance" at bounding box center [0, 0] width 0 height 0
click at [1119, 517] on link "Download" at bounding box center [1108, 517] width 129 height 43
